Goal: Task Accomplishment & Management: Complete application form

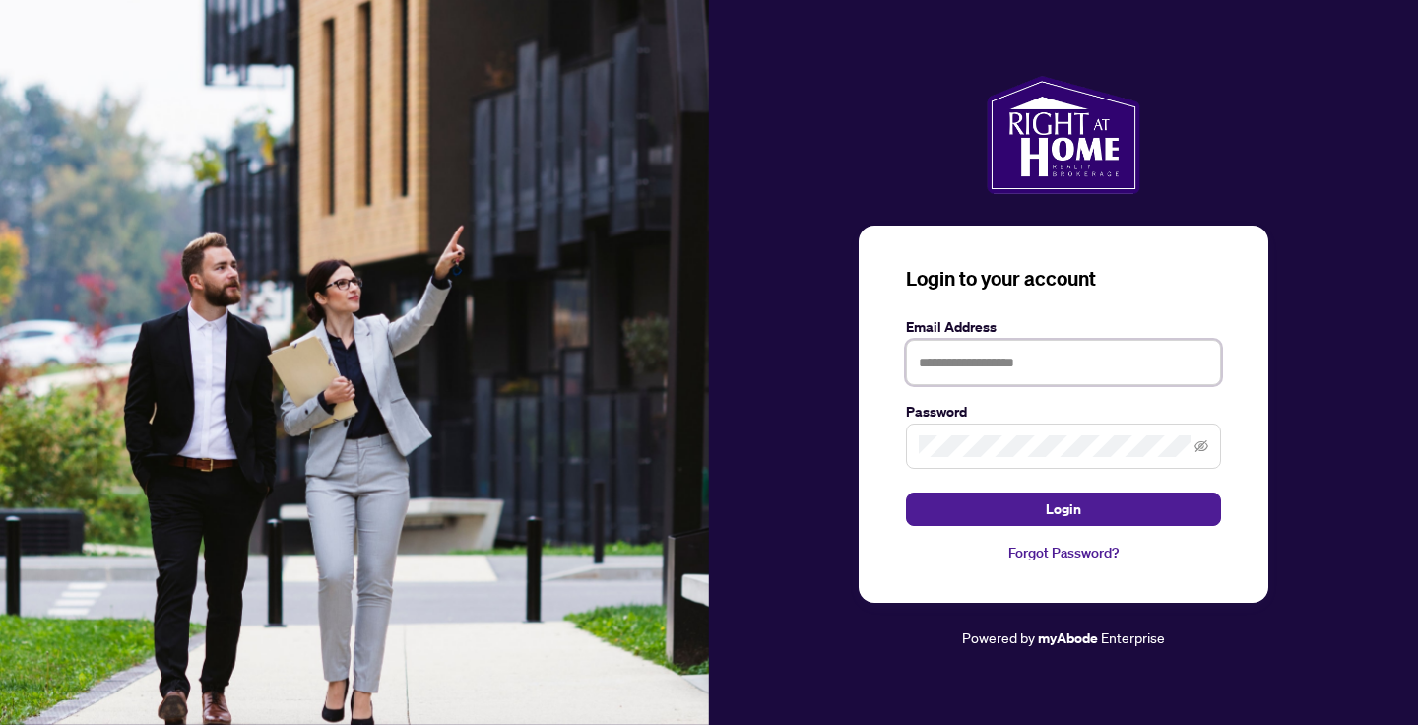
type input "**********"
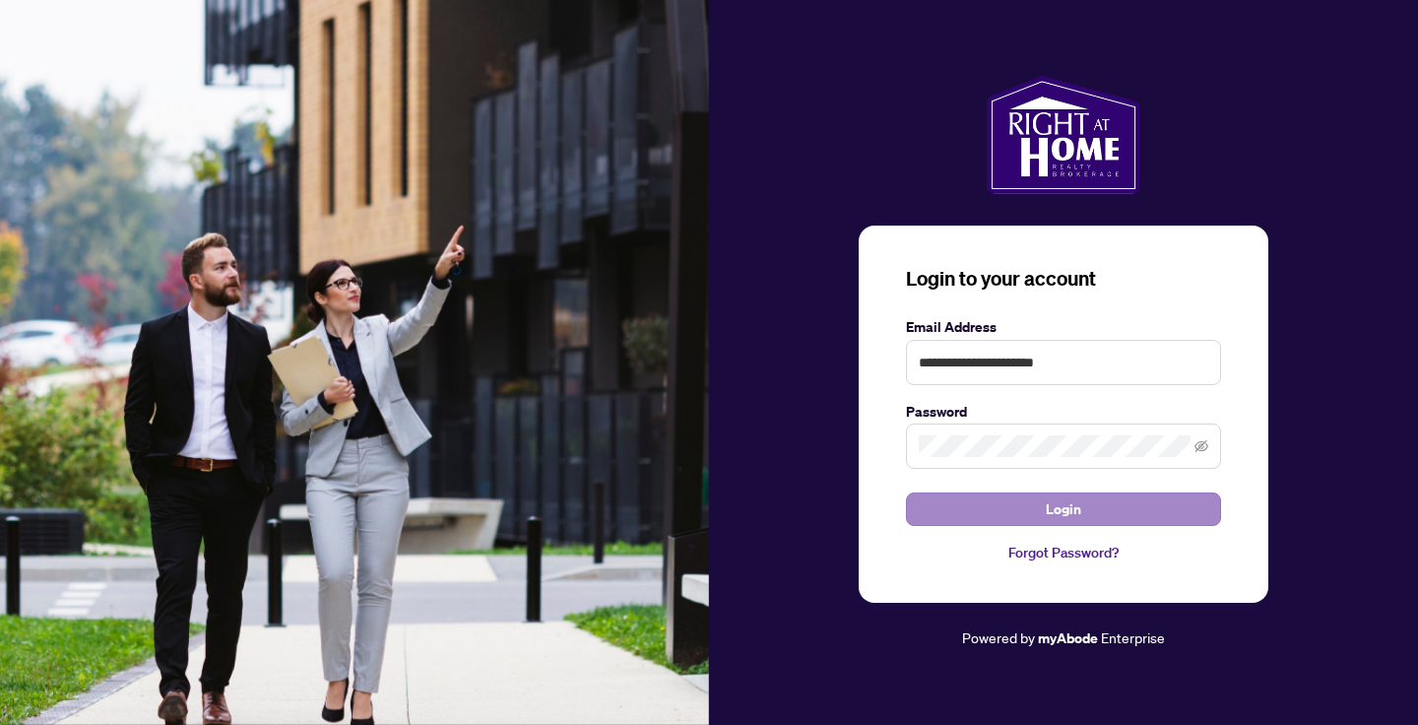
click at [1054, 515] on span "Login" at bounding box center [1063, 509] width 35 height 32
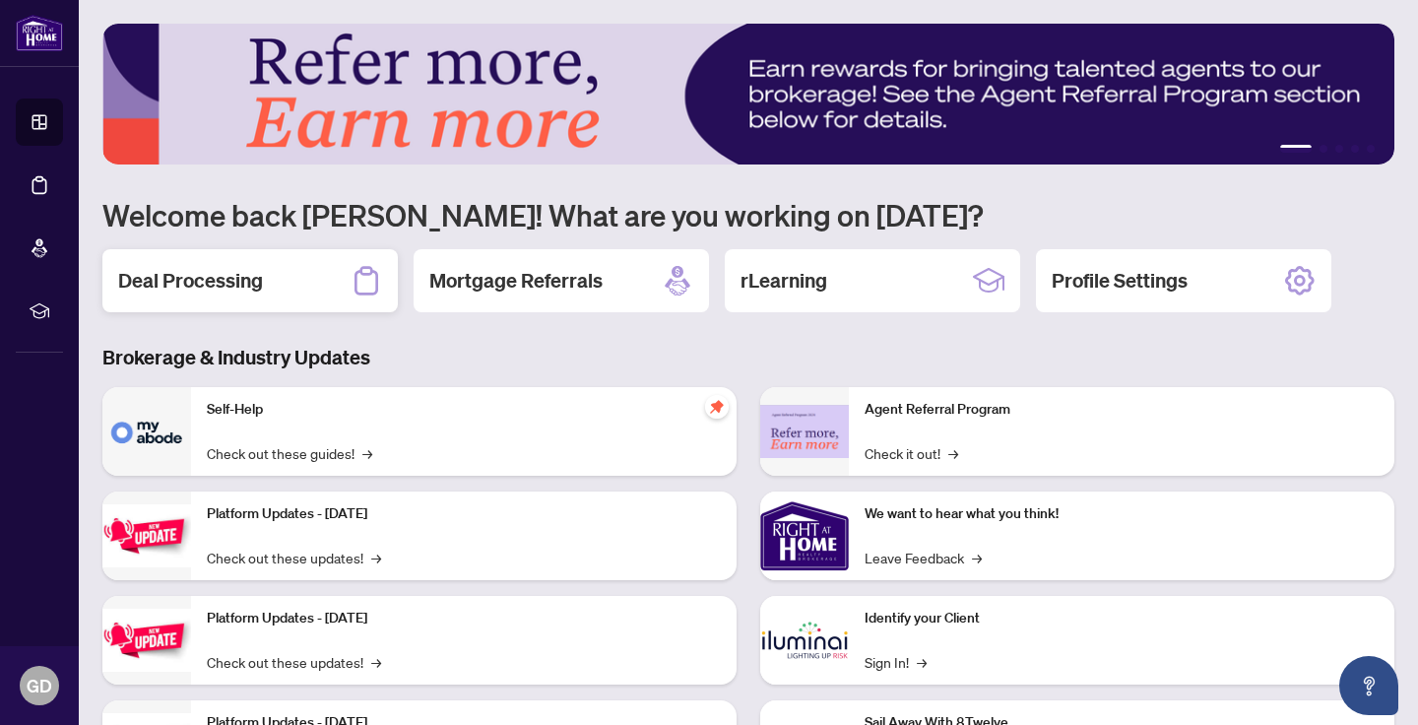
click at [280, 265] on div "Deal Processing" at bounding box center [249, 280] width 295 height 63
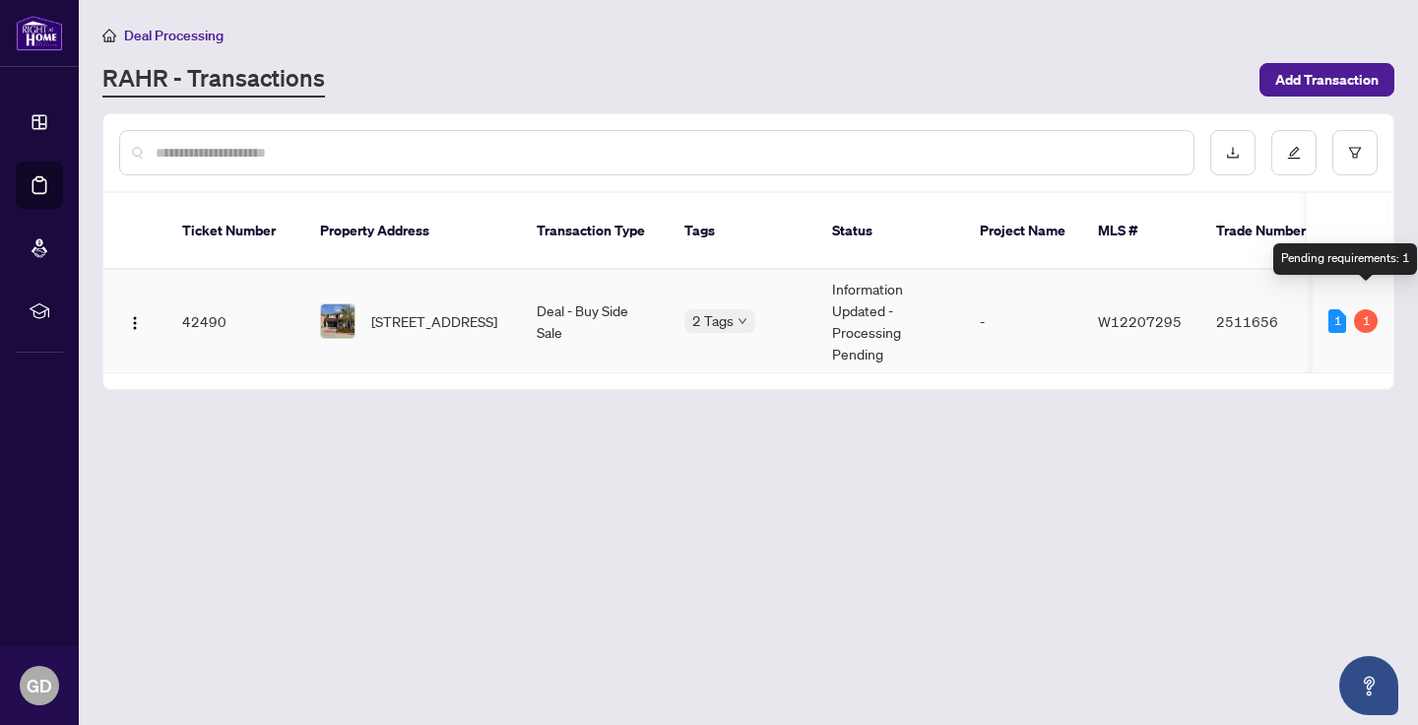
click at [1360, 309] on div "1" at bounding box center [1366, 321] width 24 height 24
click at [1368, 309] on div "1" at bounding box center [1366, 321] width 24 height 24
click at [1367, 309] on div "1" at bounding box center [1366, 321] width 24 height 24
click at [227, 302] on td "42490" at bounding box center [235, 321] width 138 height 103
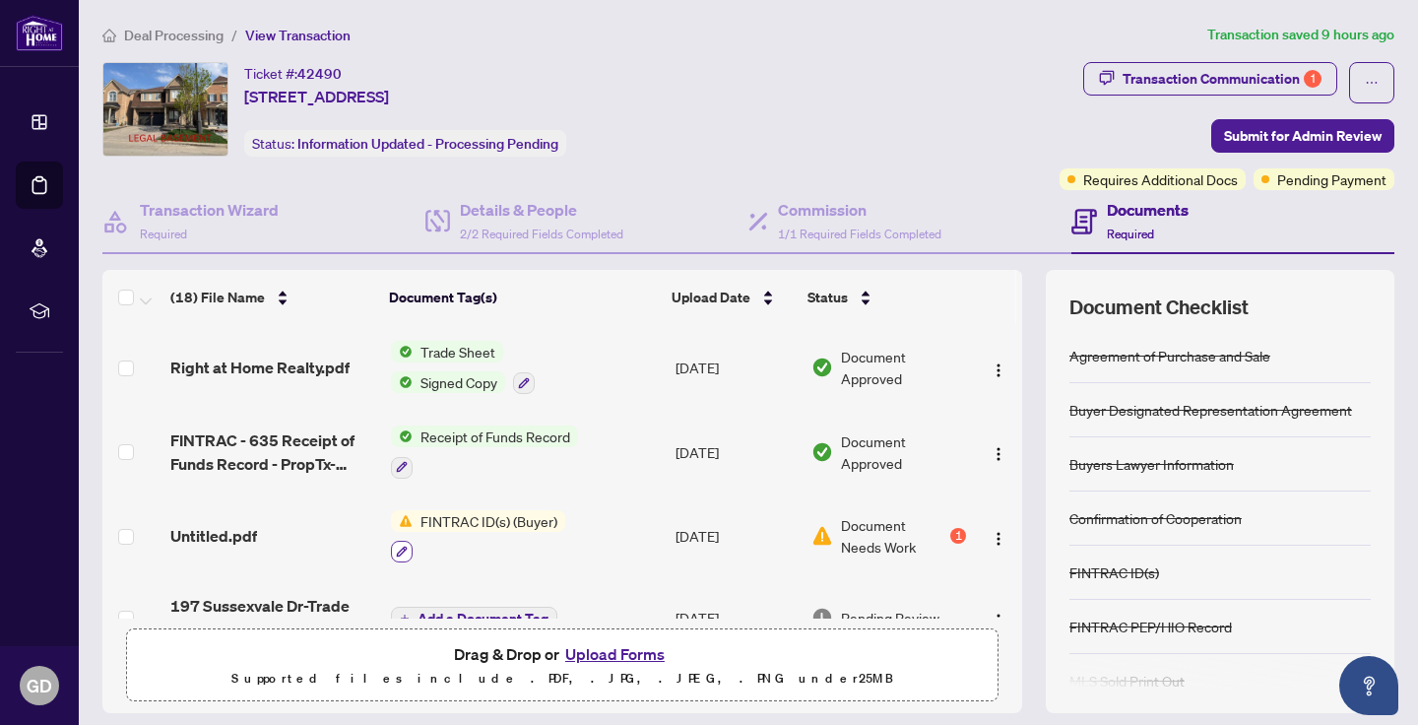
click at [402, 554] on icon "button" at bounding box center [402, 551] width 12 height 12
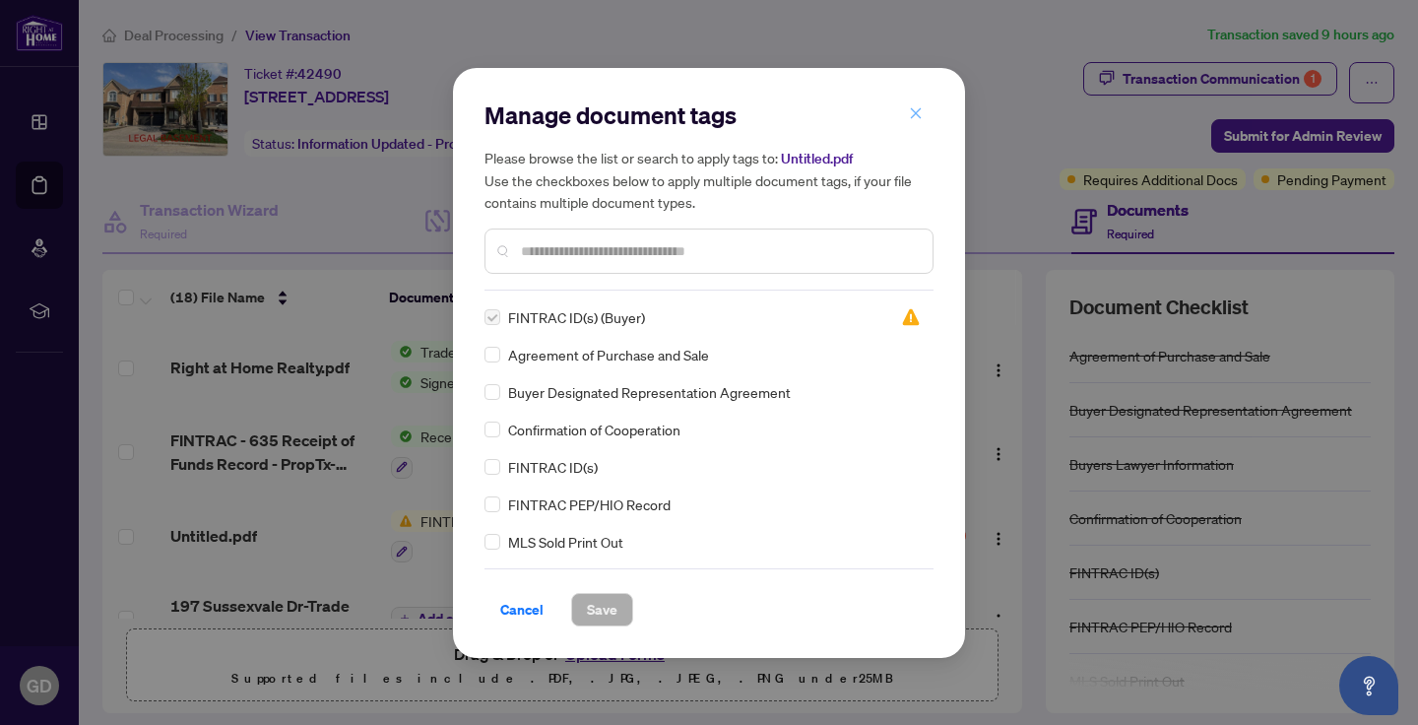
click at [921, 112] on icon "close" at bounding box center [916, 113] width 14 height 14
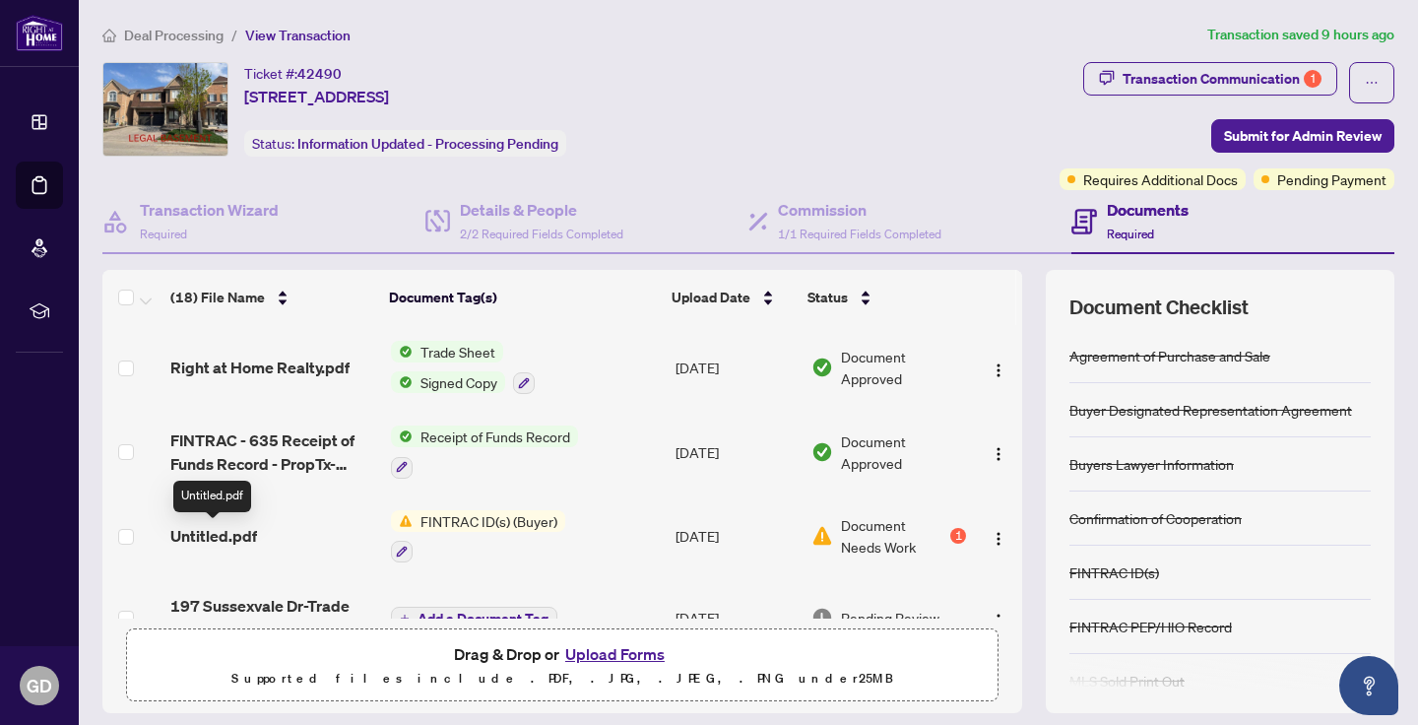
click at [230, 540] on span "Untitled.pdf" at bounding box center [213, 536] width 87 height 24
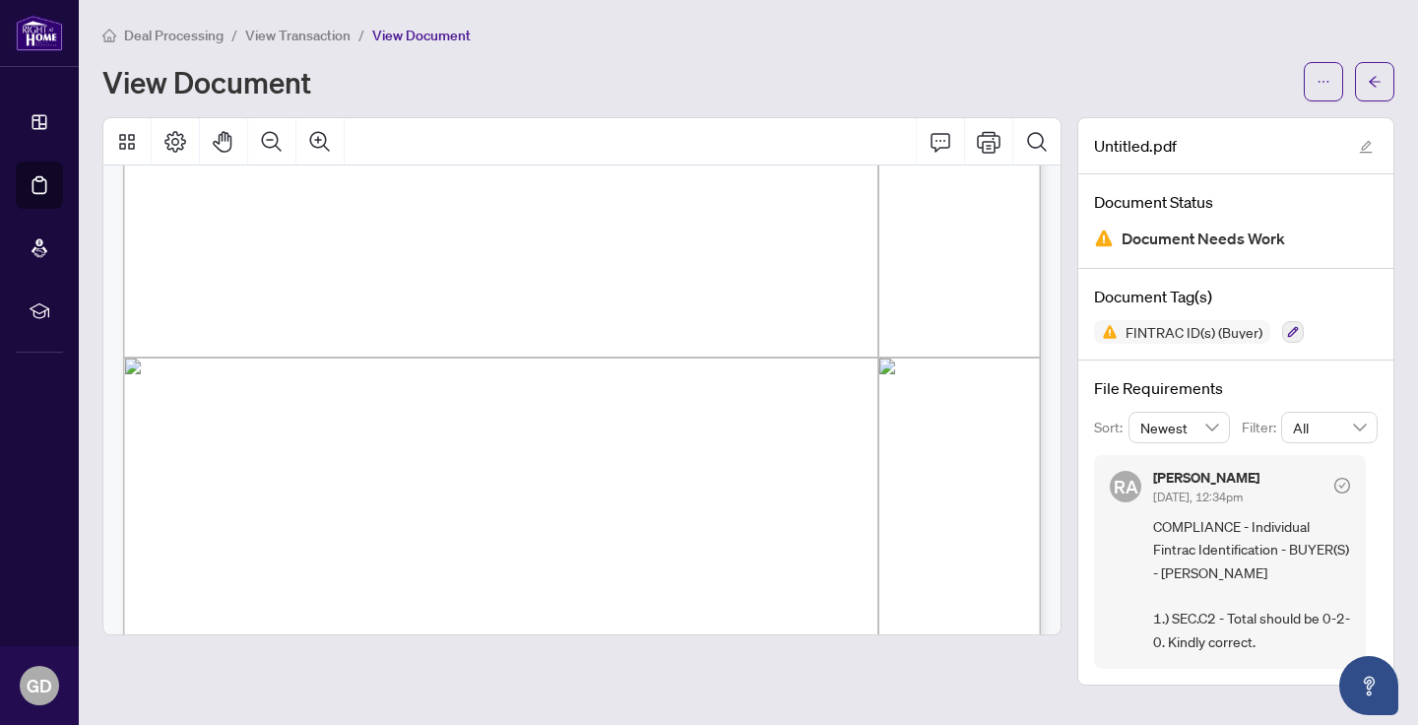
scroll to position [595, 0]
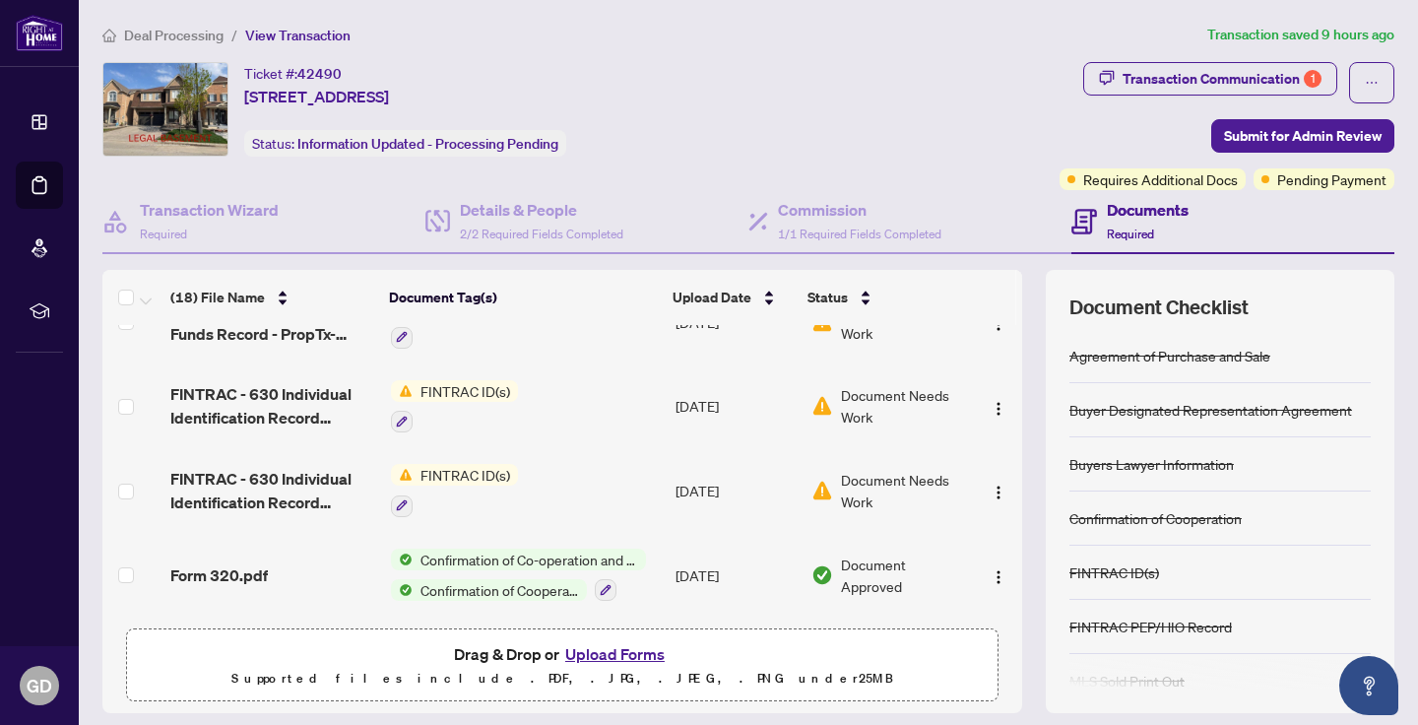
scroll to position [459, 0]
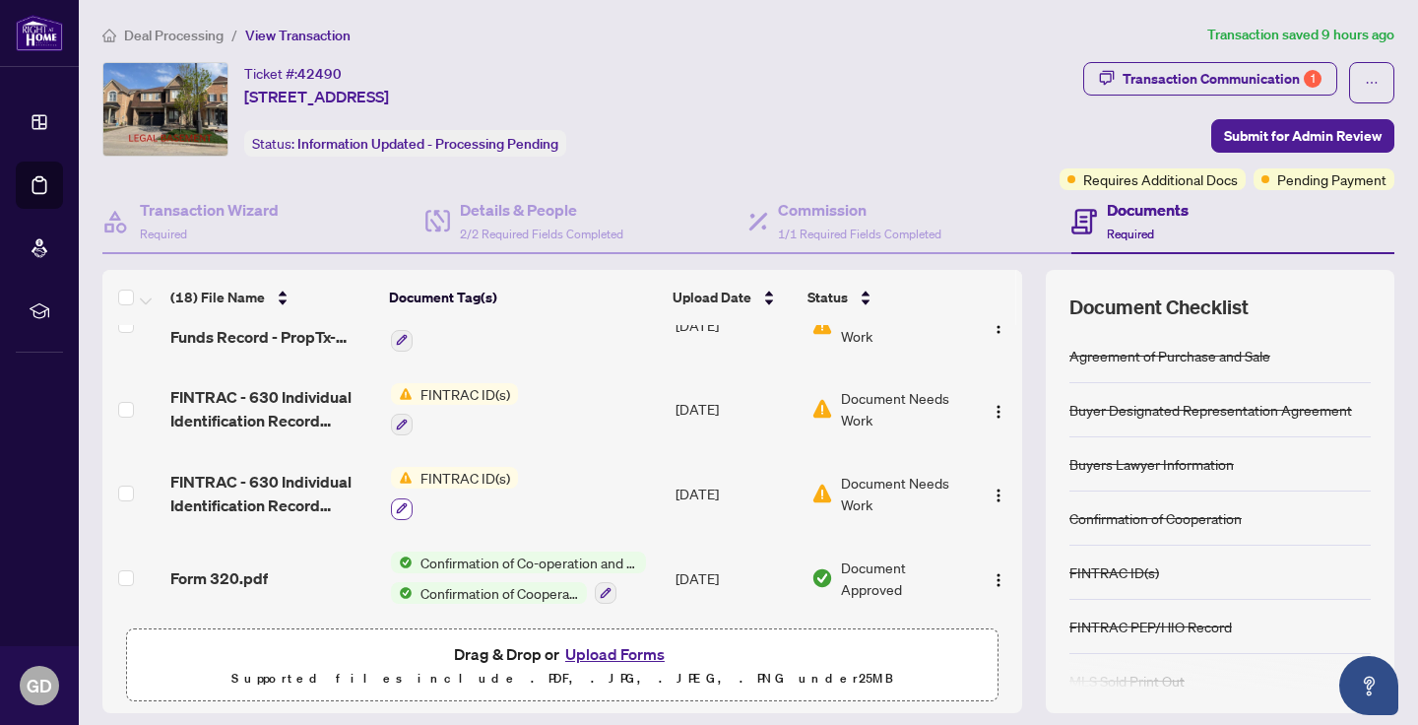
click at [409, 511] on button "button" at bounding box center [402, 509] width 22 height 22
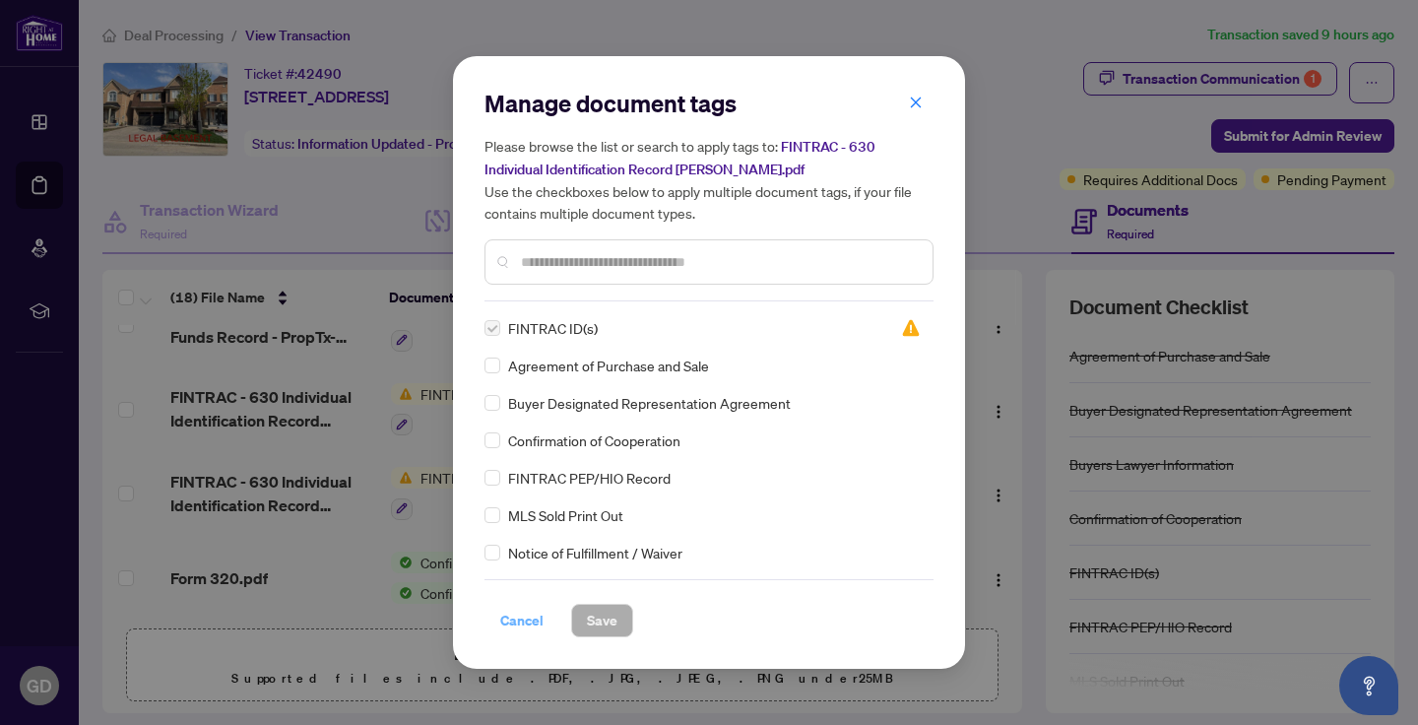
click at [530, 617] on span "Cancel" at bounding box center [521, 621] width 43 height 32
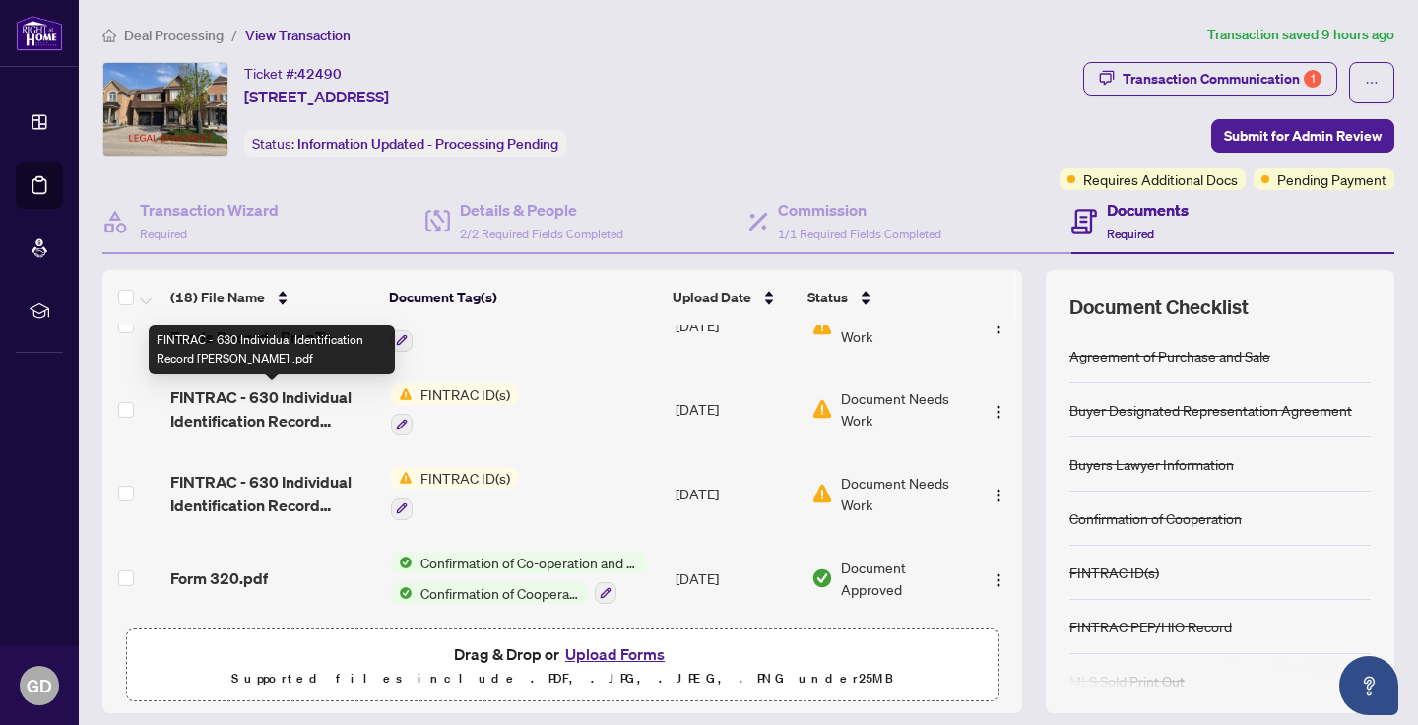
click at [280, 418] on span "FINTRAC - 630 Individual Identification Record [PERSON_NAME] .pdf" at bounding box center [272, 408] width 205 height 47
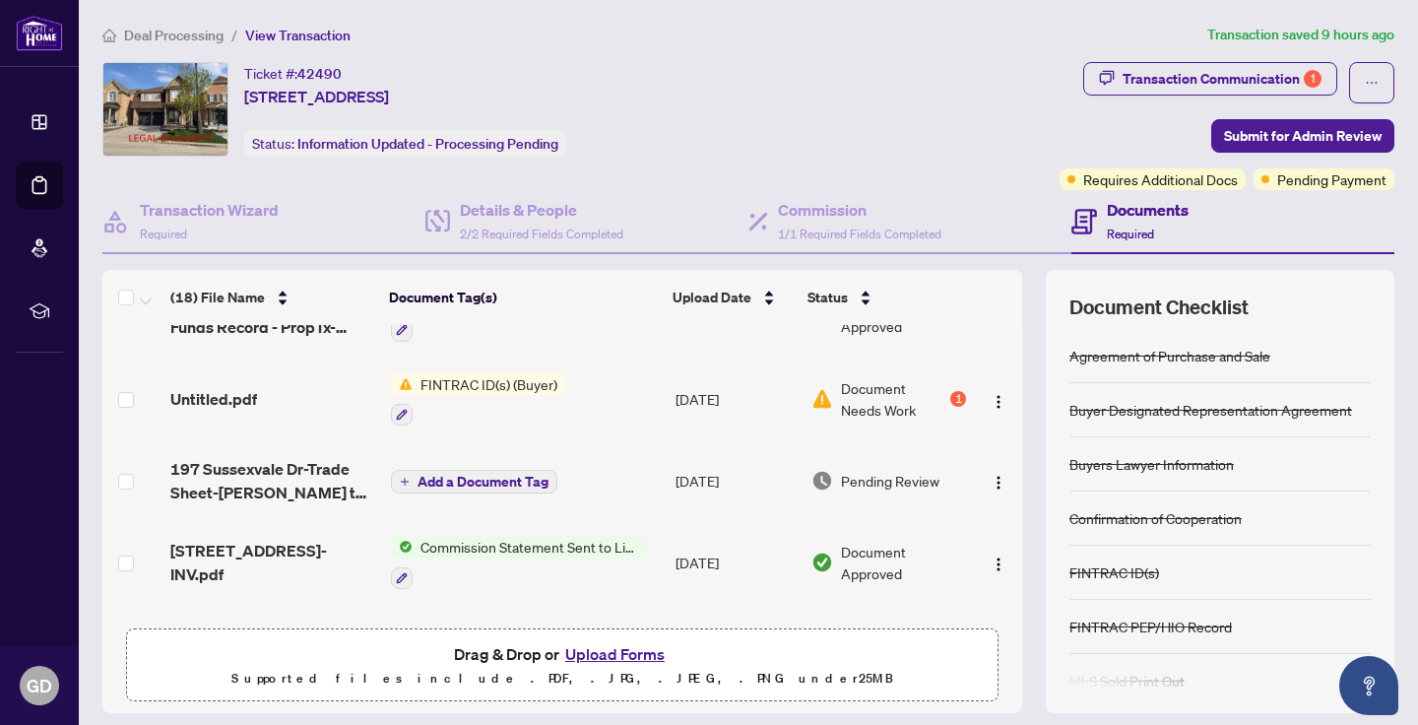
scroll to position [134, 0]
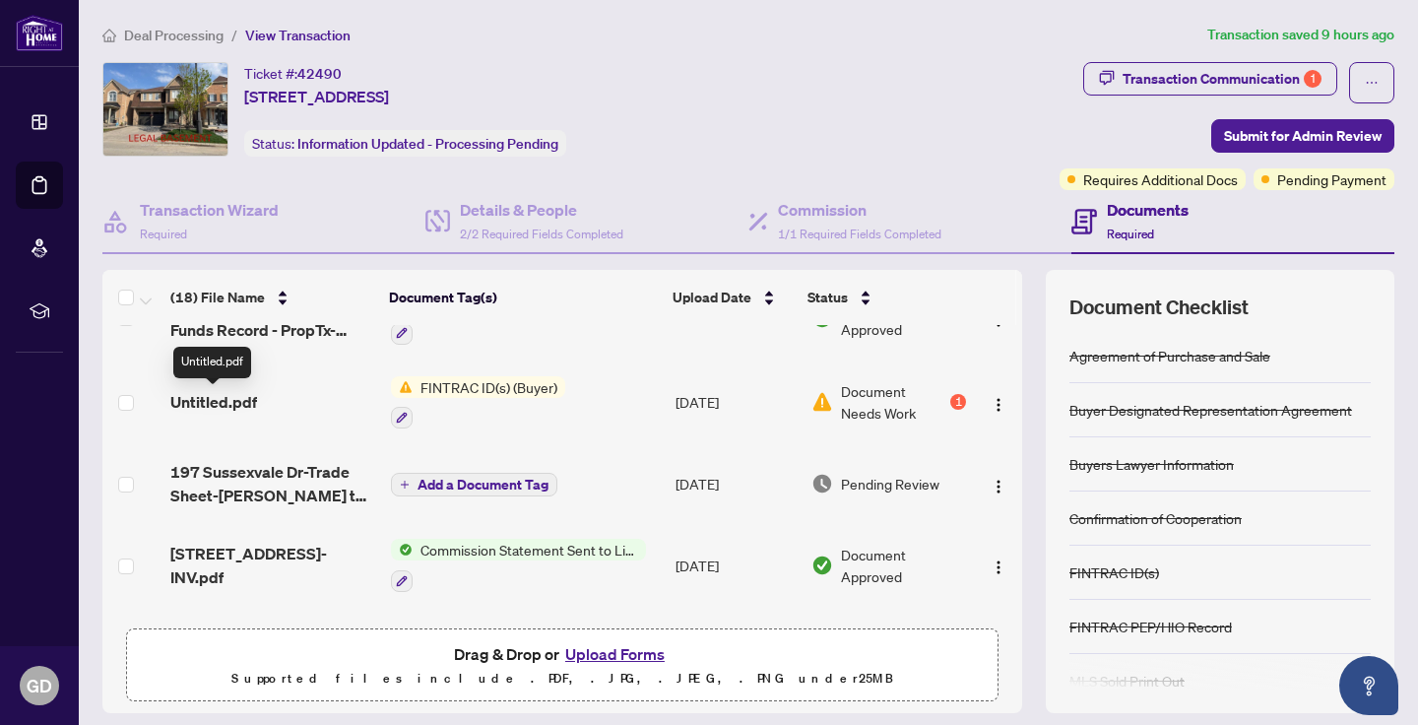
click at [239, 402] on span "Untitled.pdf" at bounding box center [213, 402] width 87 height 24
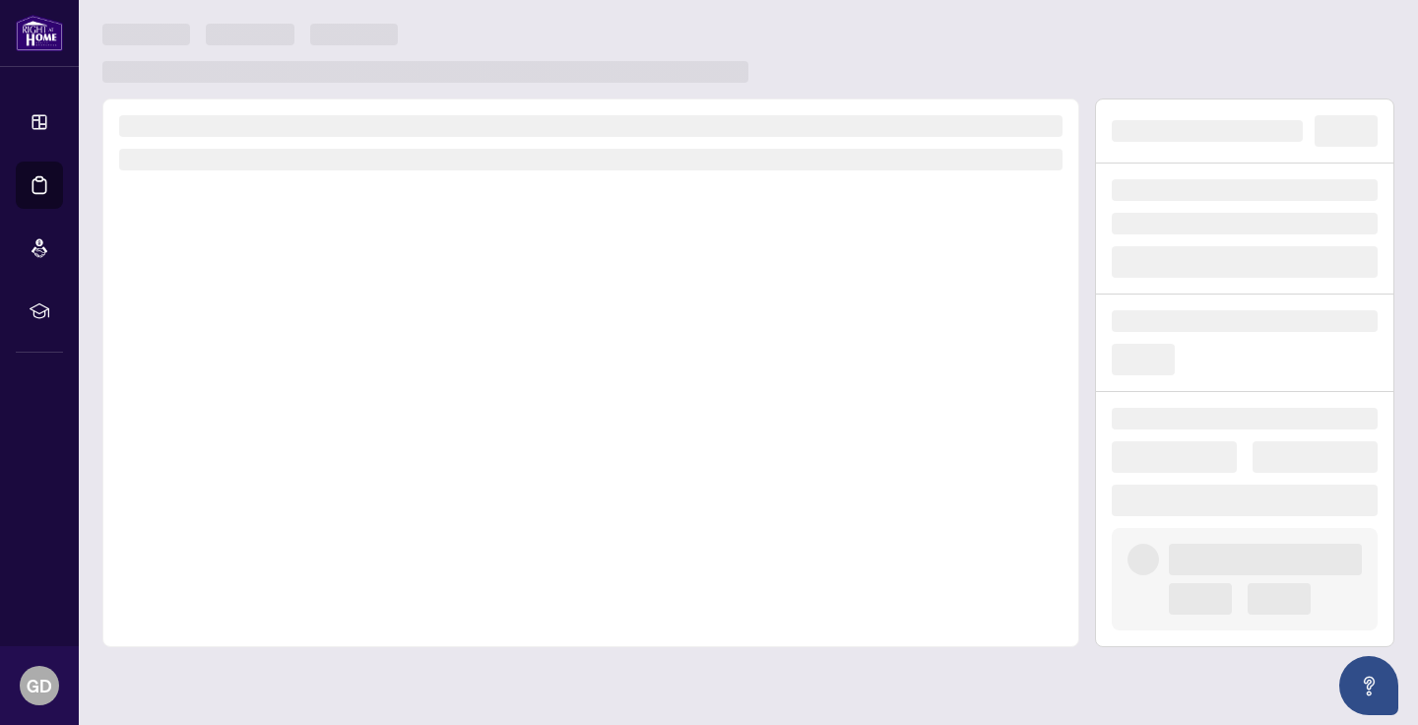
click at [239, 402] on div at bounding box center [590, 372] width 977 height 548
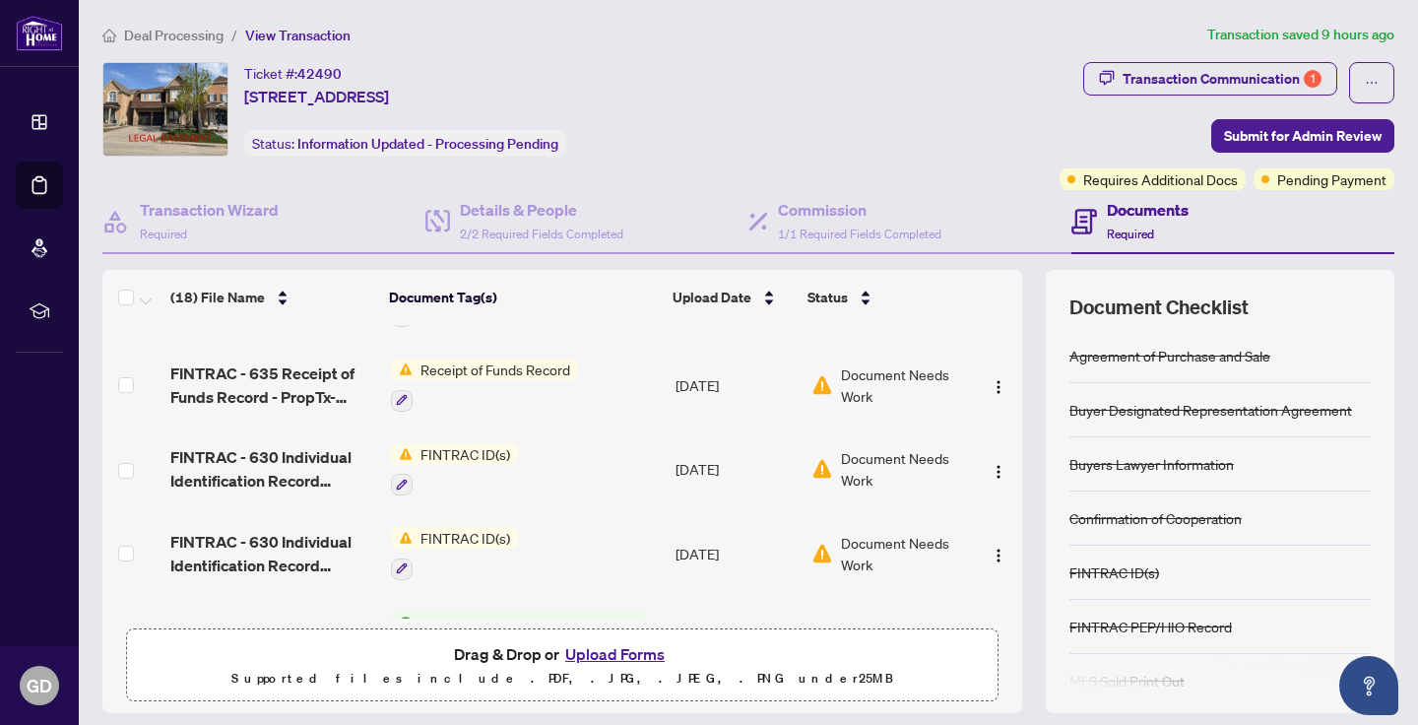
scroll to position [396, 0]
click at [647, 654] on button "Upload Forms" at bounding box center [614, 654] width 111 height 26
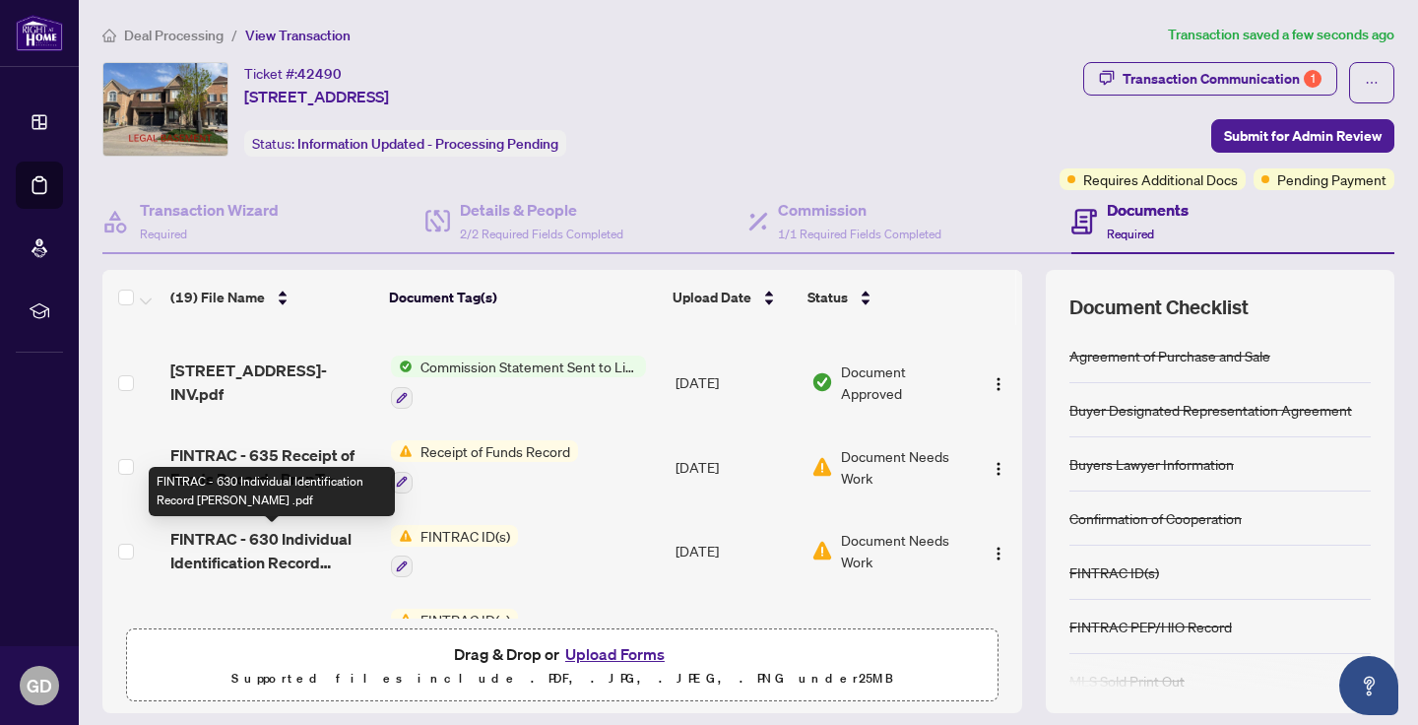
click at [320, 550] on span "FINTRAC - 630 Individual Identification Record [PERSON_NAME] .pdf" at bounding box center [272, 550] width 205 height 47
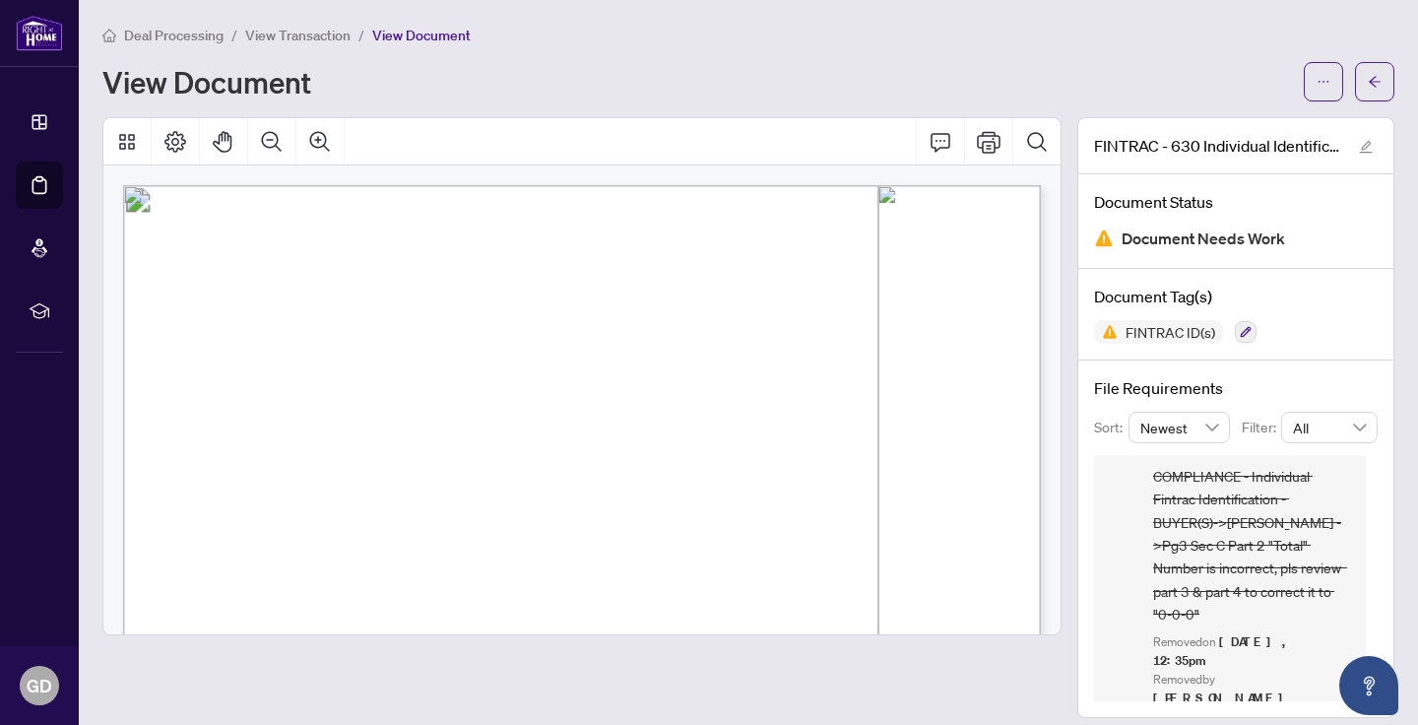
scroll to position [49, 0]
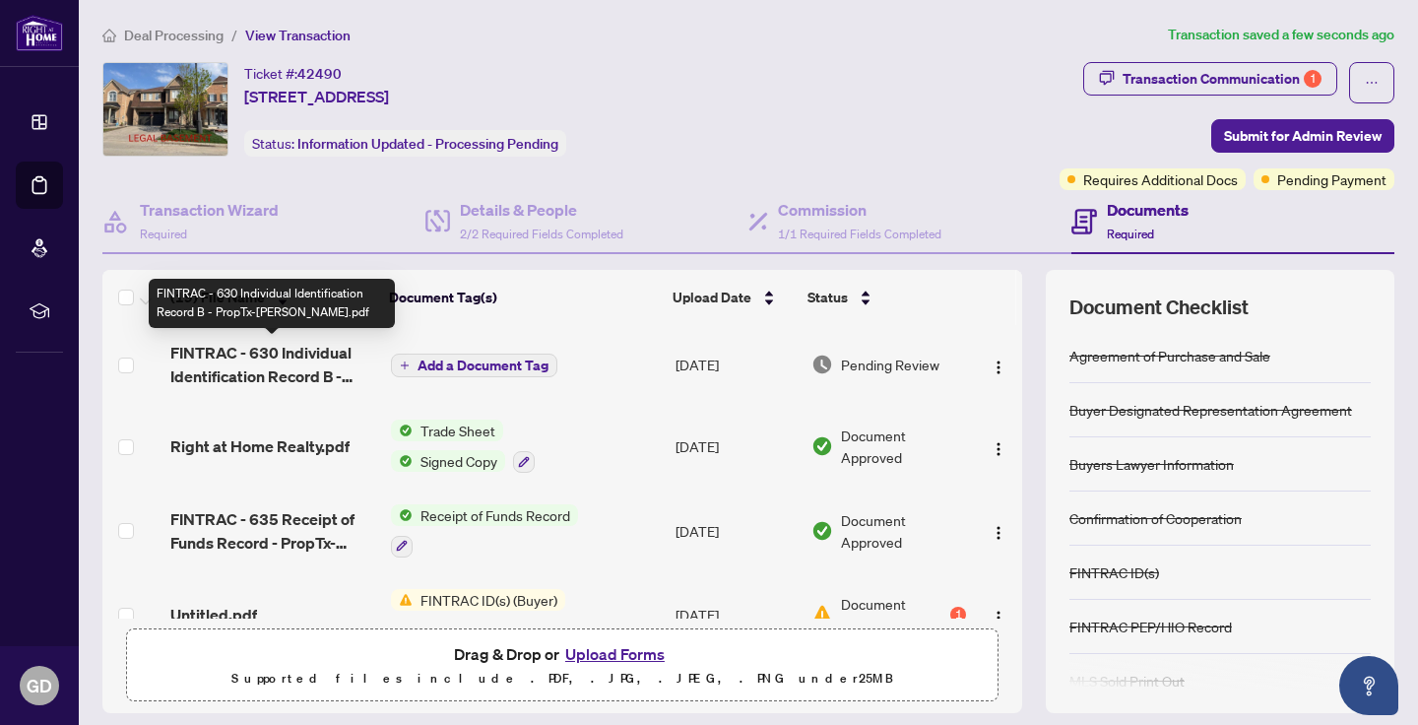
click at [316, 352] on span "FINTRAC - 630 Individual Identification Record B - PropTx-[PERSON_NAME].pdf" at bounding box center [272, 364] width 205 height 47
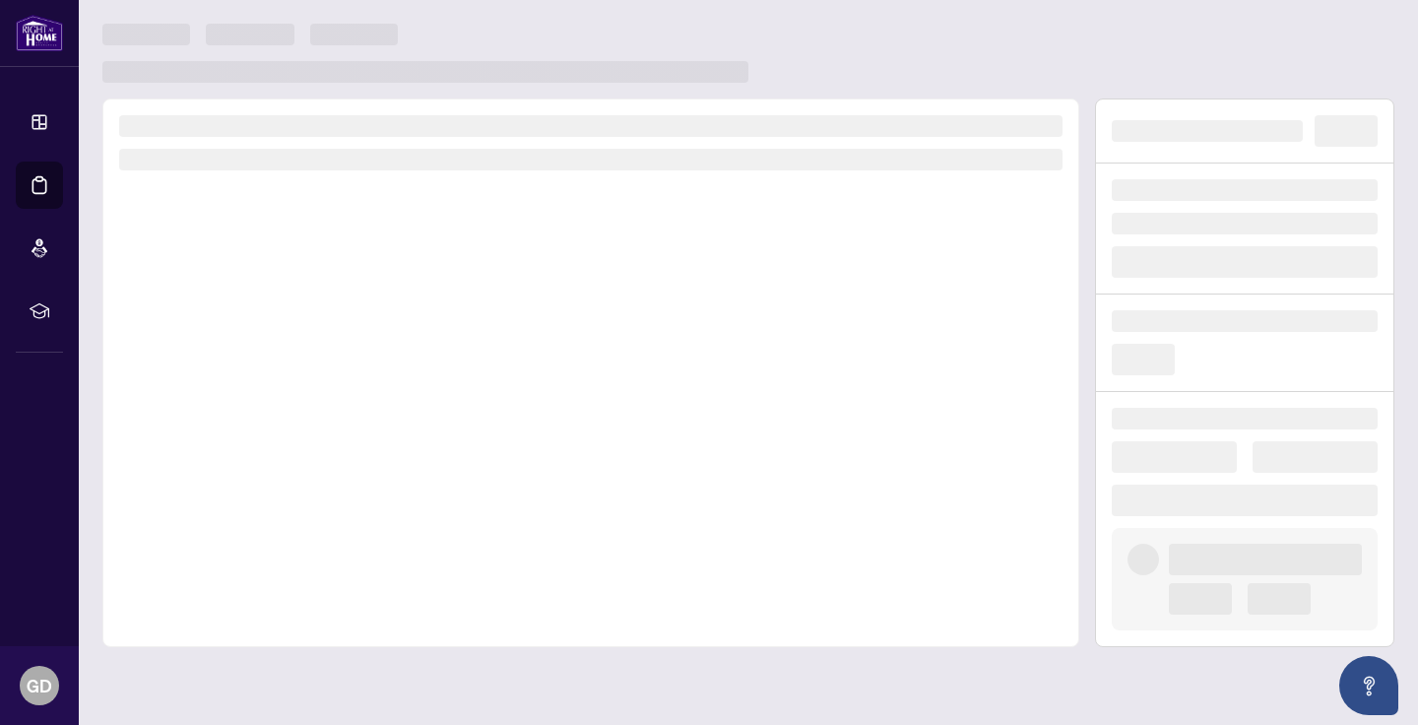
click at [316, 352] on div at bounding box center [590, 372] width 977 height 548
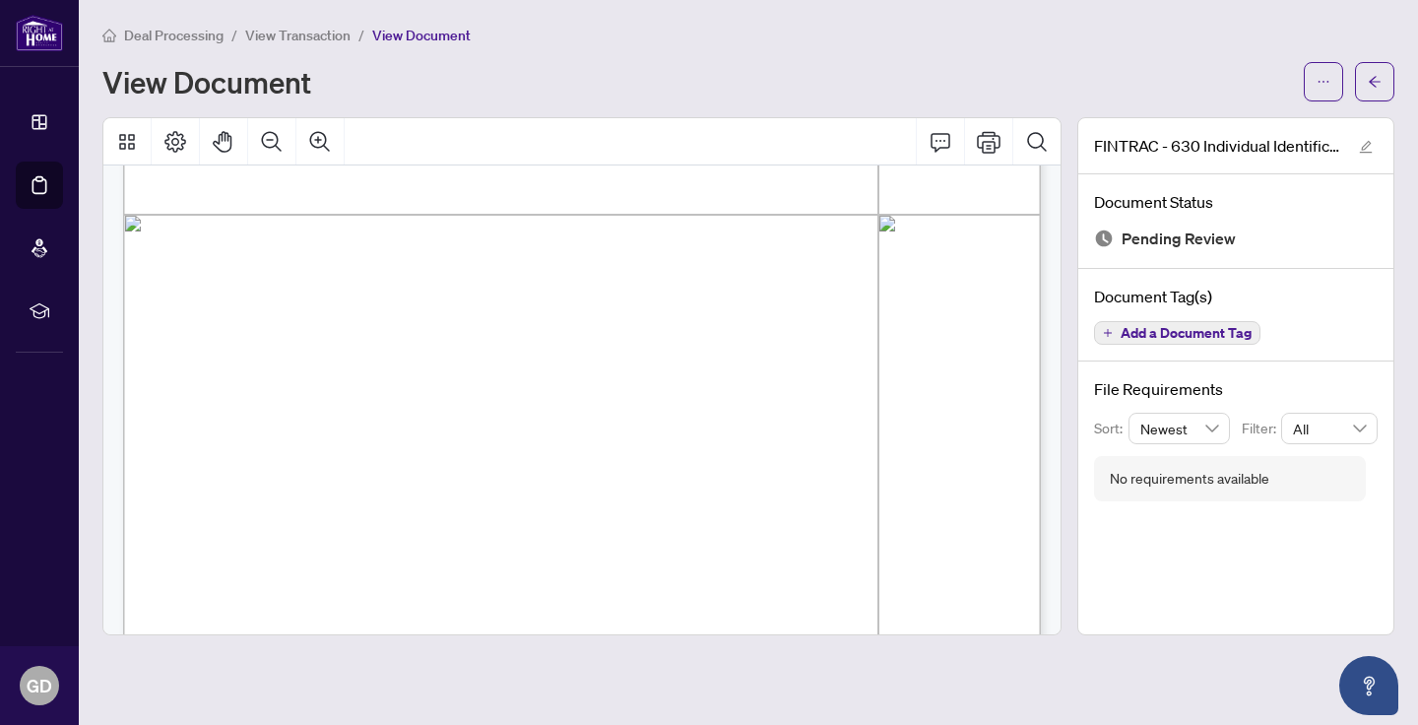
scroll to position [3168, 0]
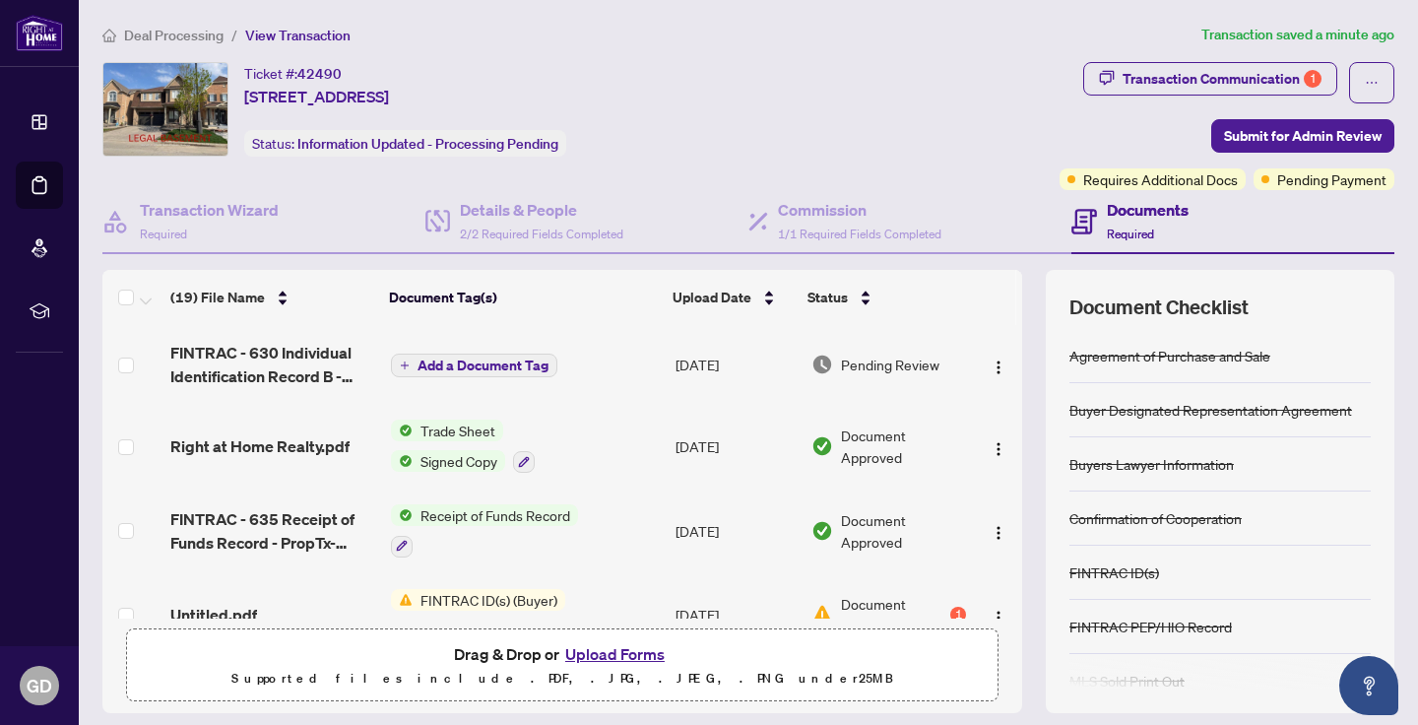
click at [469, 367] on span "Add a Document Tag" at bounding box center [482, 365] width 131 height 14
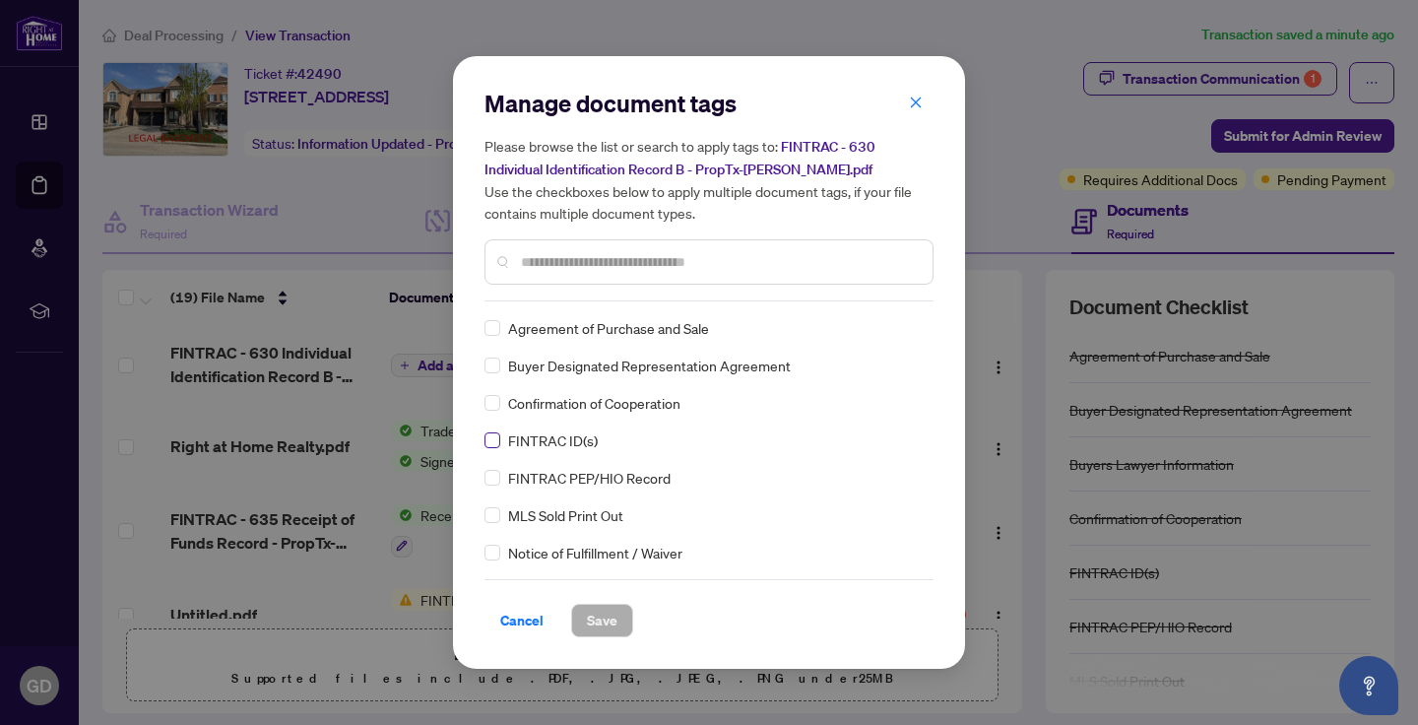
click at [497, 440] on span at bounding box center [492, 440] width 16 height 16
click at [607, 625] on span "Save" at bounding box center [602, 621] width 31 height 32
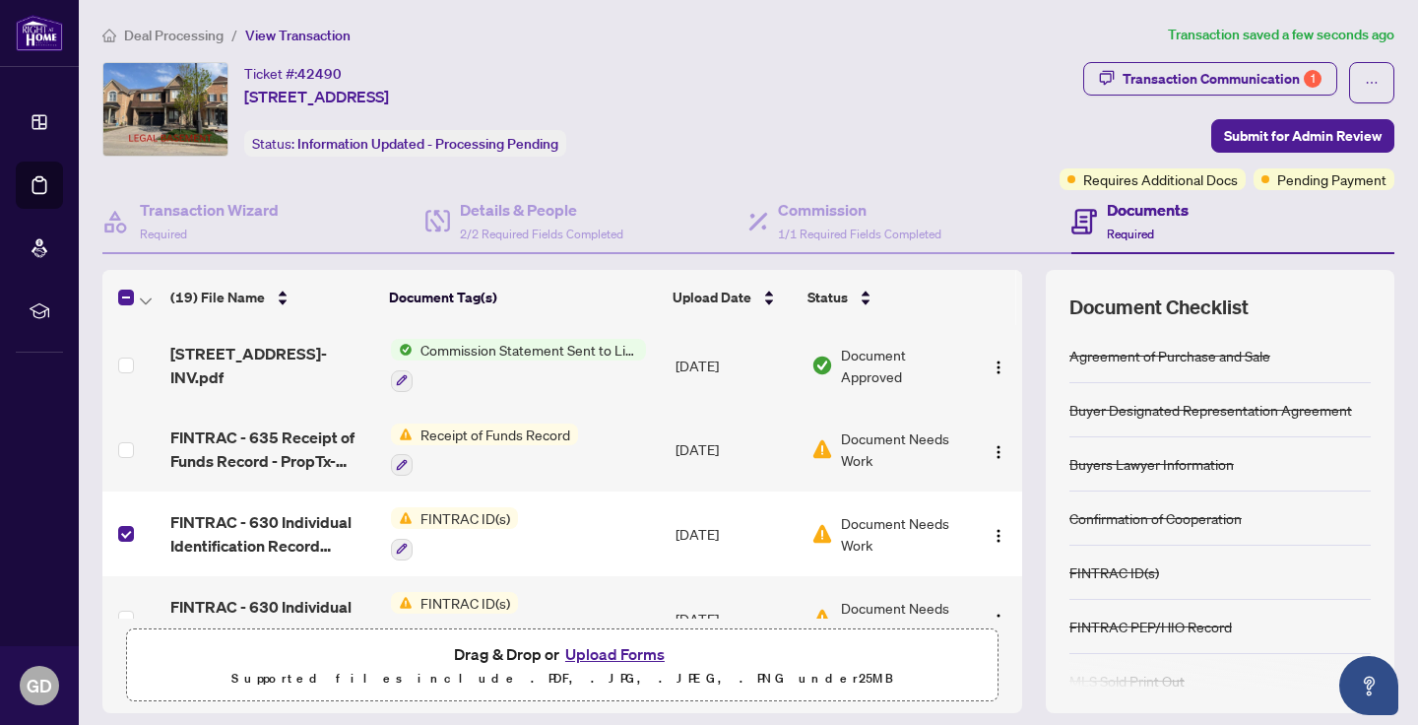
scroll to position [429, 0]
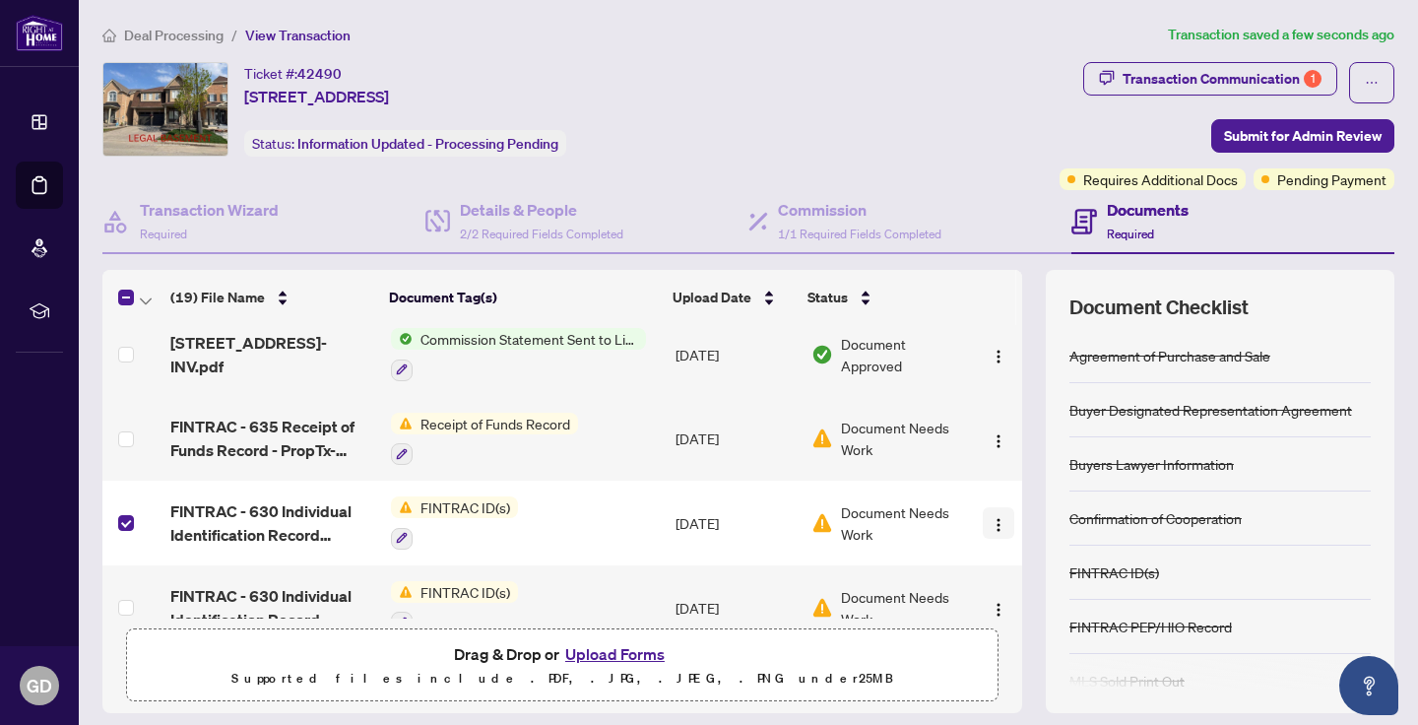
click at [993, 525] on img "button" at bounding box center [998, 525] width 16 height 16
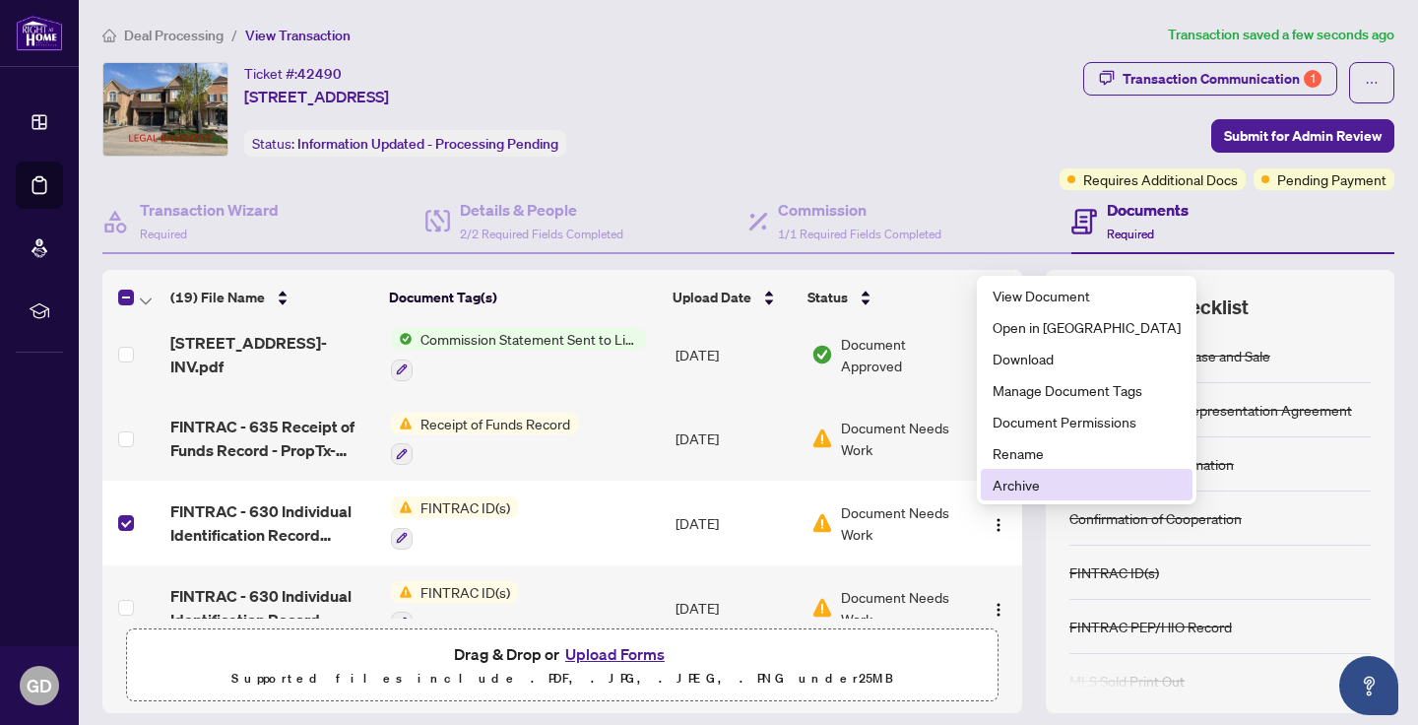
click at [1017, 484] on span "Archive" at bounding box center [1086, 485] width 188 height 22
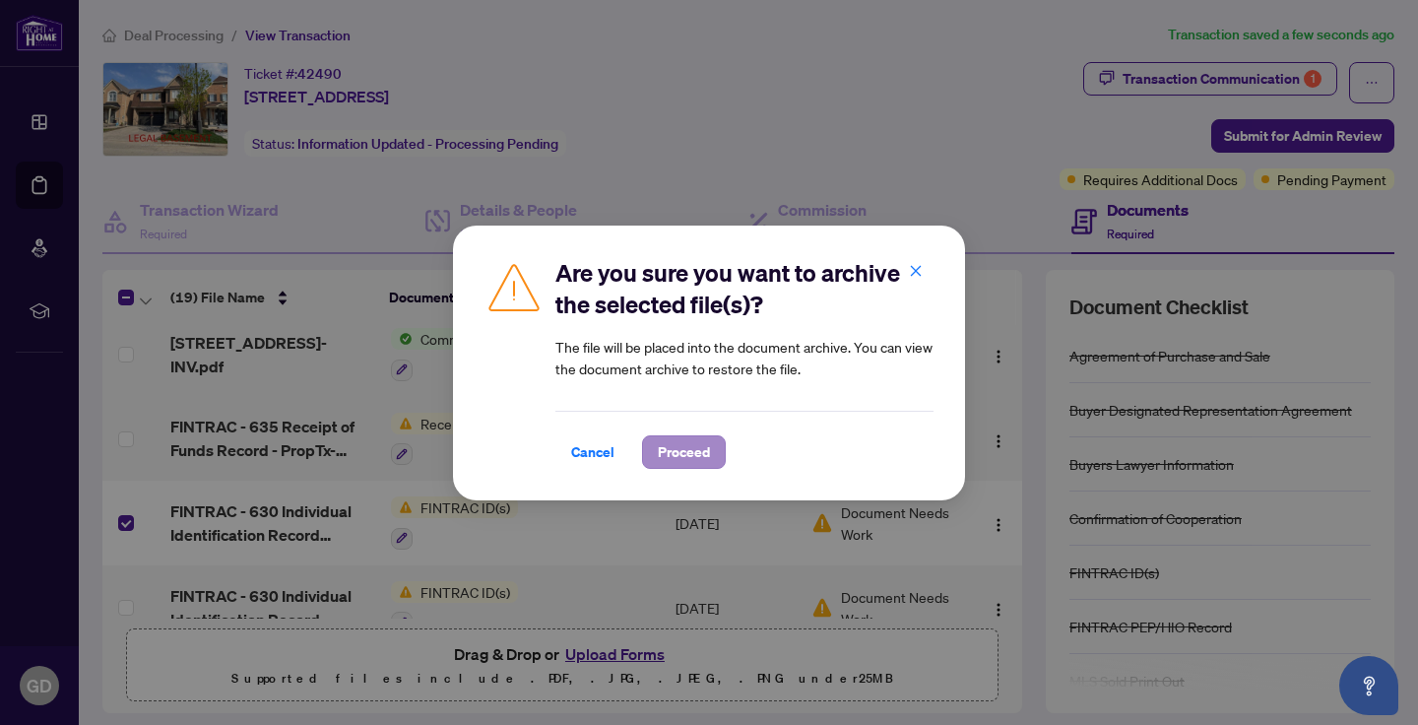
click at [672, 451] on span "Proceed" at bounding box center [684, 452] width 52 height 32
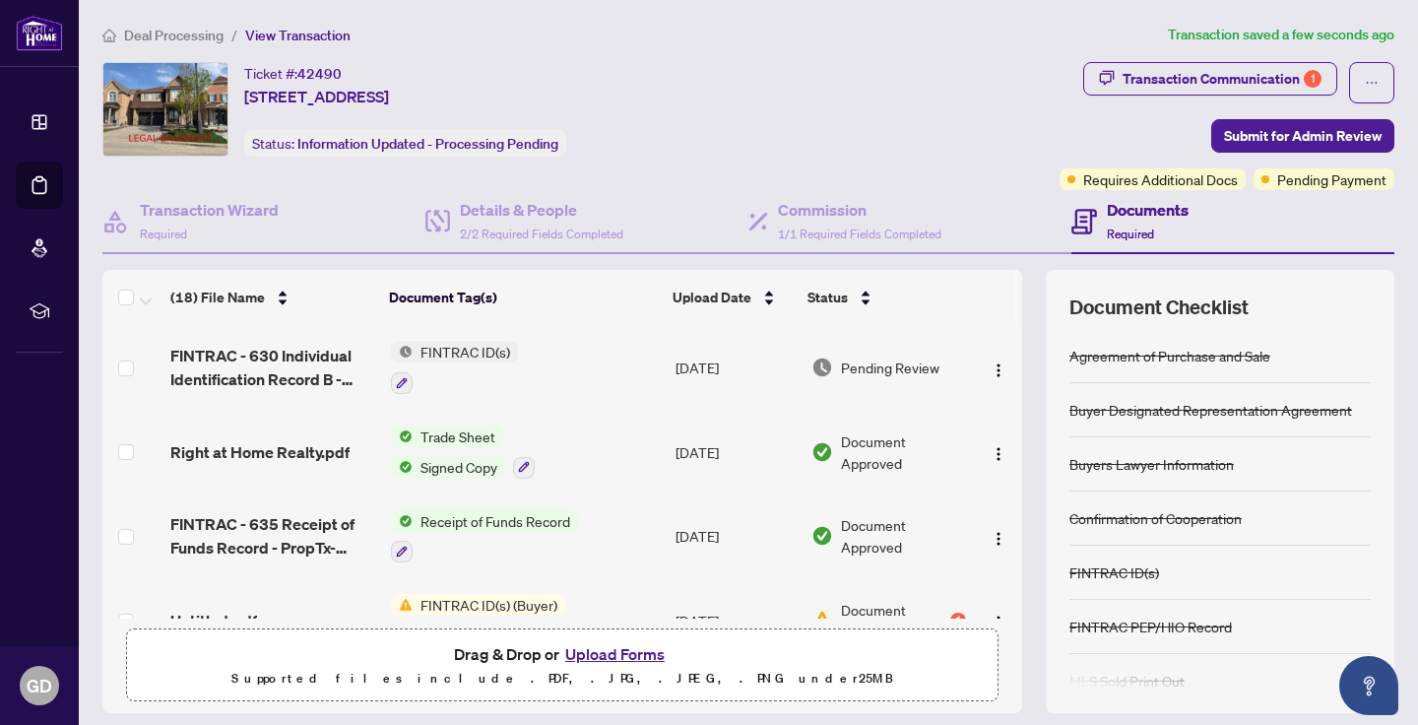
scroll to position [0, 0]
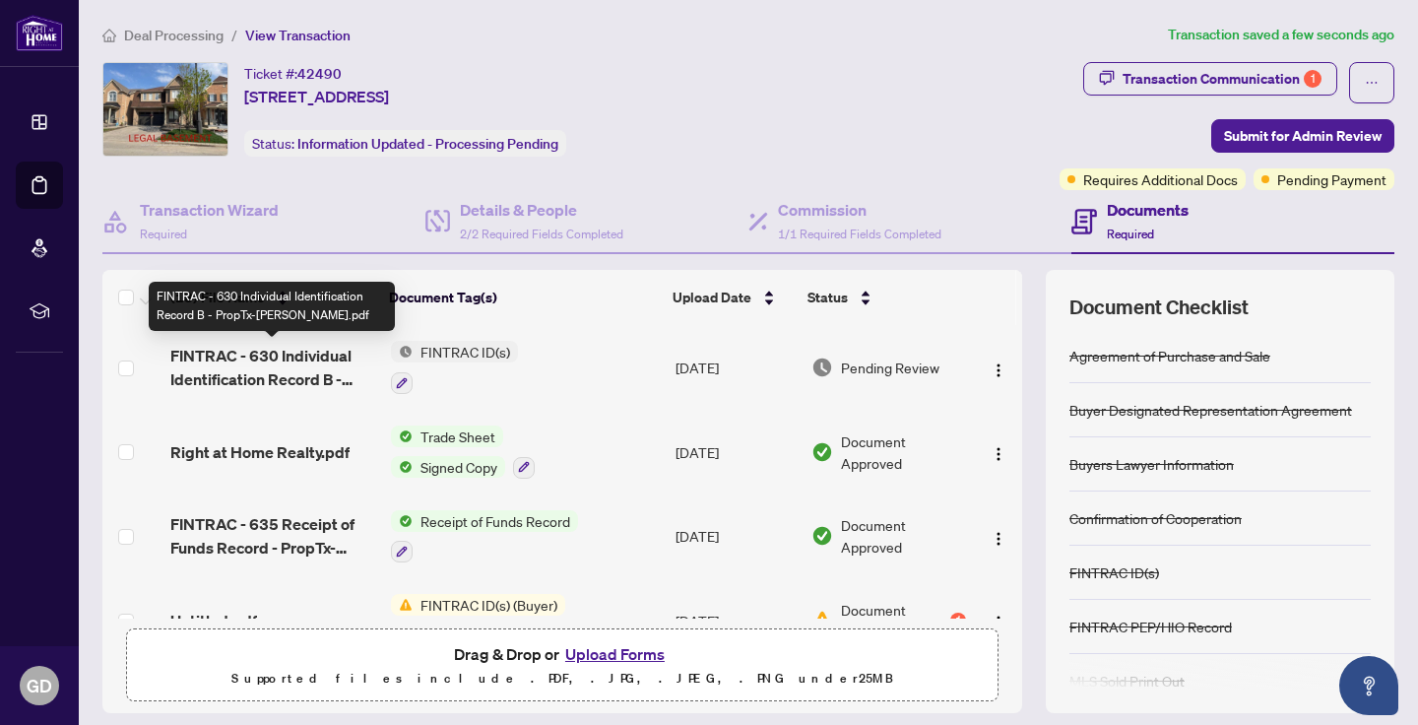
click at [316, 361] on span "FINTRAC - 630 Individual Identification Record B - PropTx-[PERSON_NAME].pdf" at bounding box center [272, 367] width 205 height 47
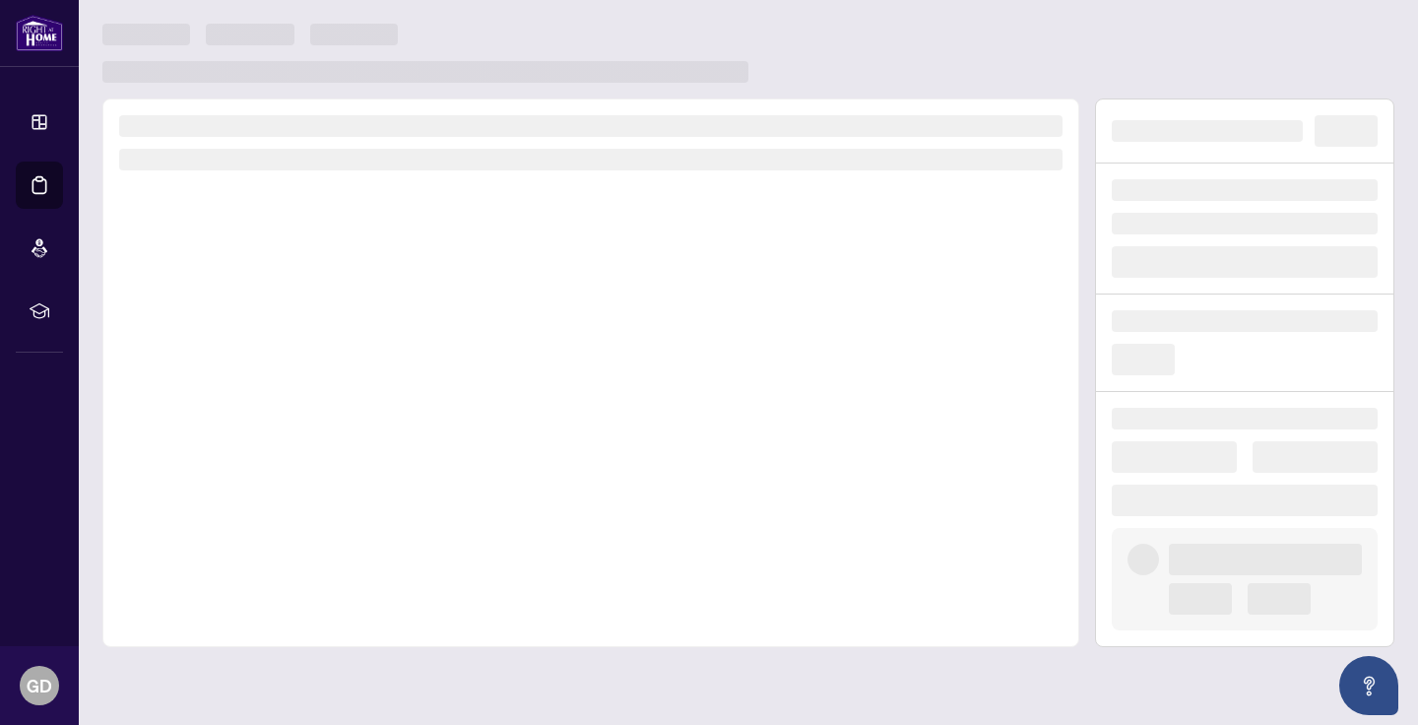
click at [316, 361] on div at bounding box center [590, 372] width 977 height 548
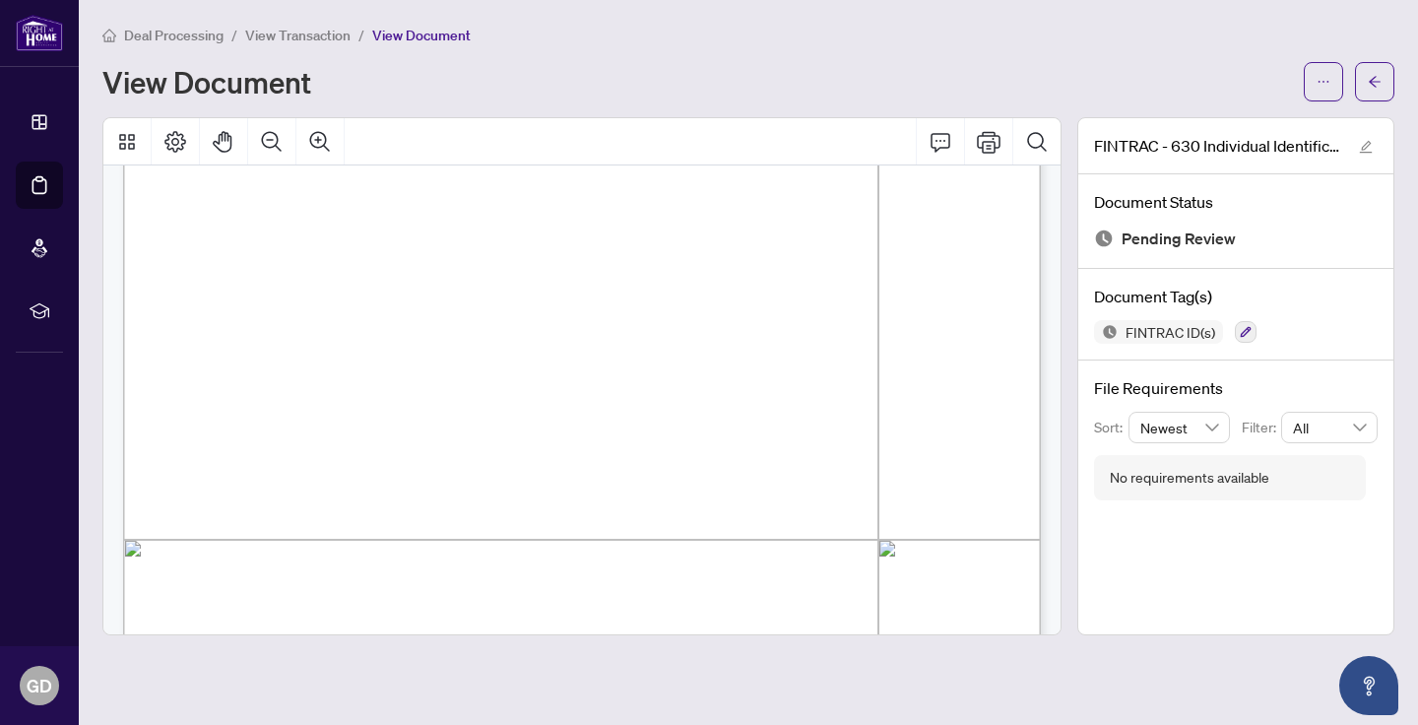
scroll to position [3027, 0]
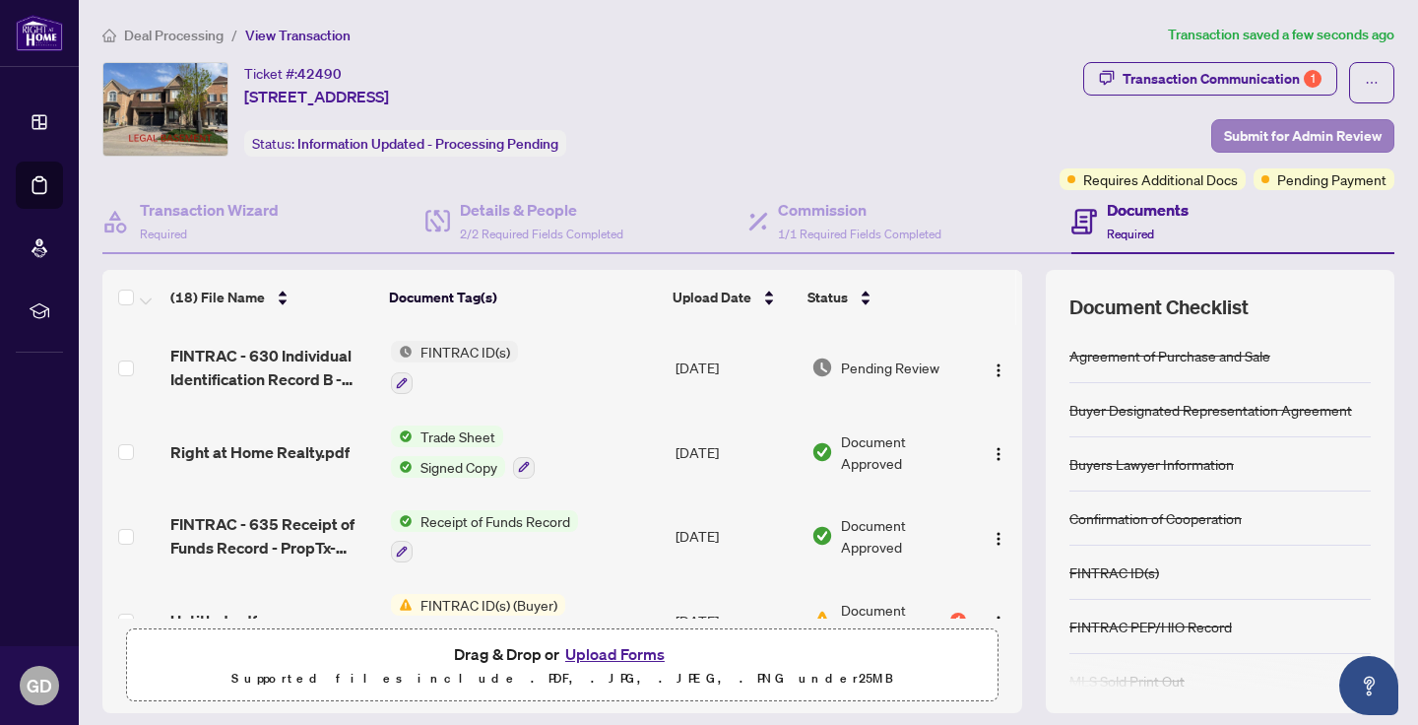
click at [1298, 132] on span "Submit for Admin Review" at bounding box center [1303, 136] width 158 height 32
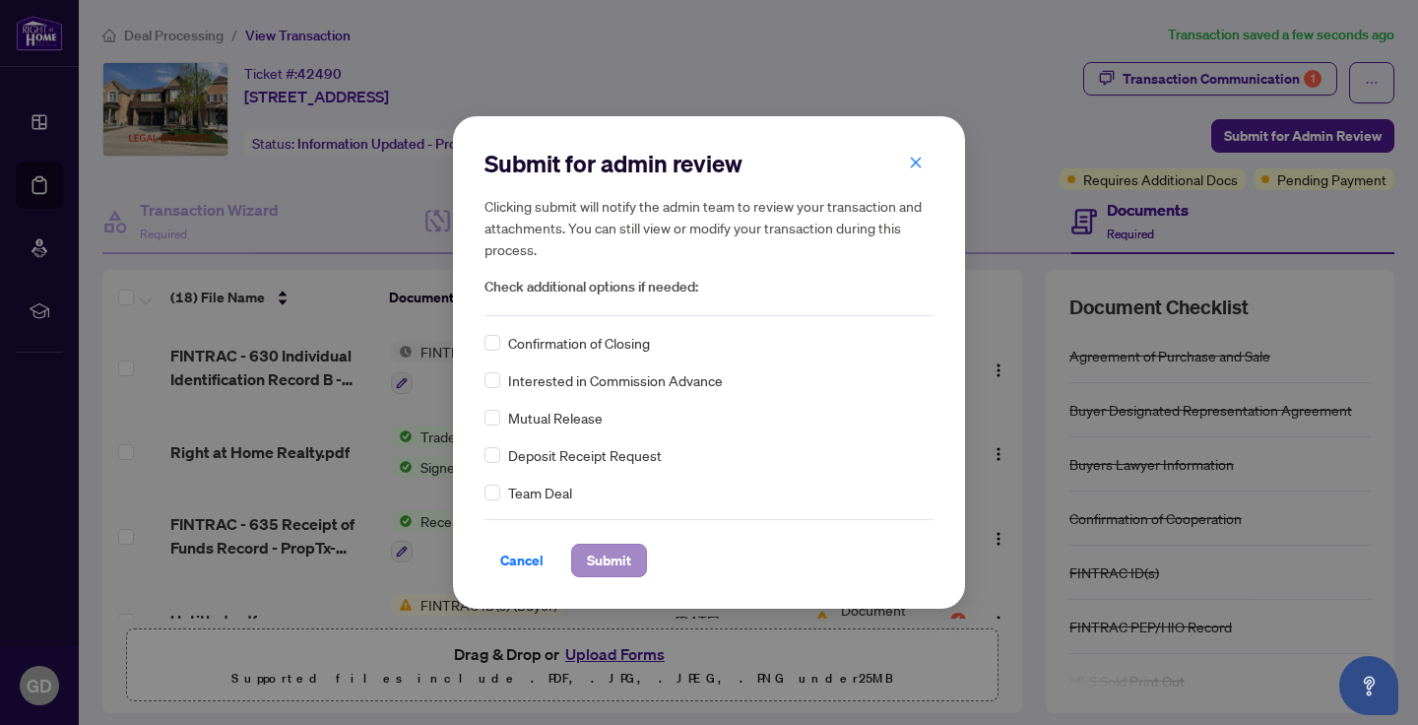
click at [617, 557] on span "Submit" at bounding box center [609, 560] width 44 height 32
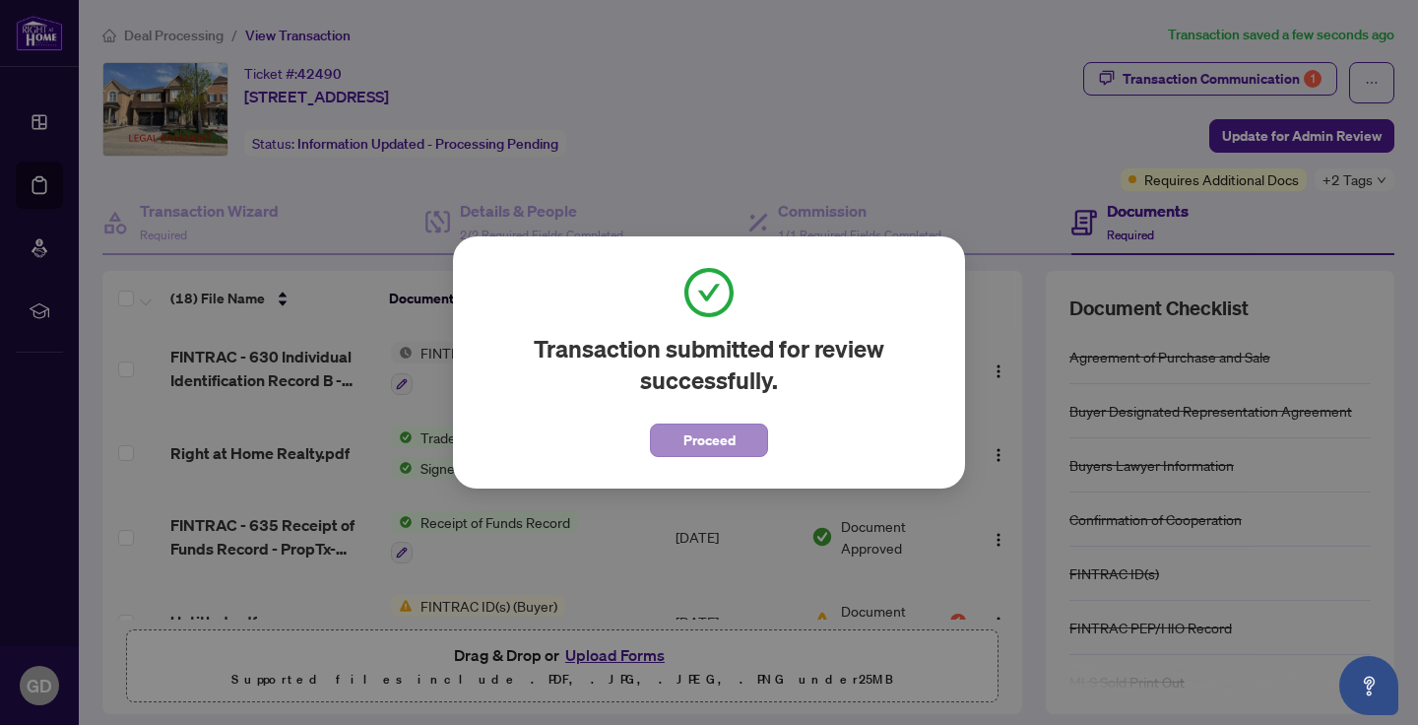
click at [732, 439] on span "Proceed" at bounding box center [709, 440] width 52 height 32
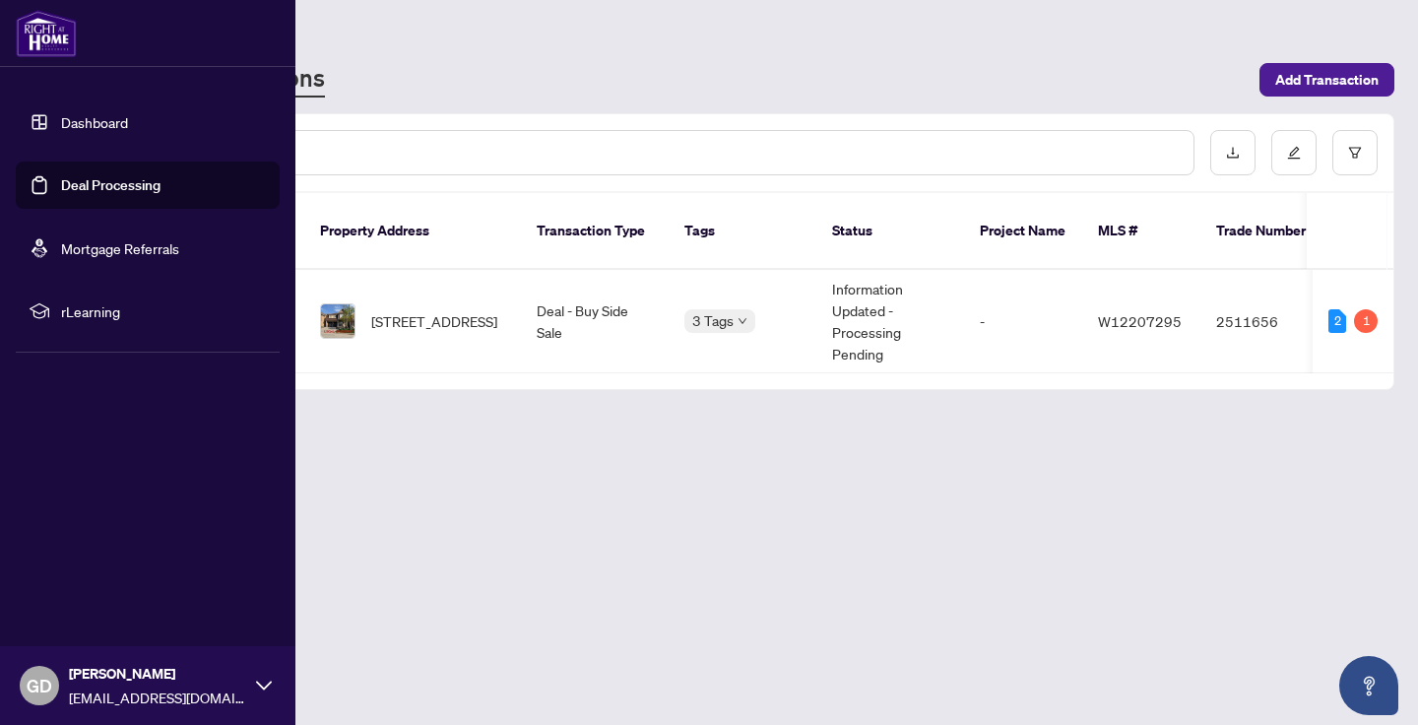
click at [111, 120] on link "Dashboard" at bounding box center [94, 122] width 67 height 18
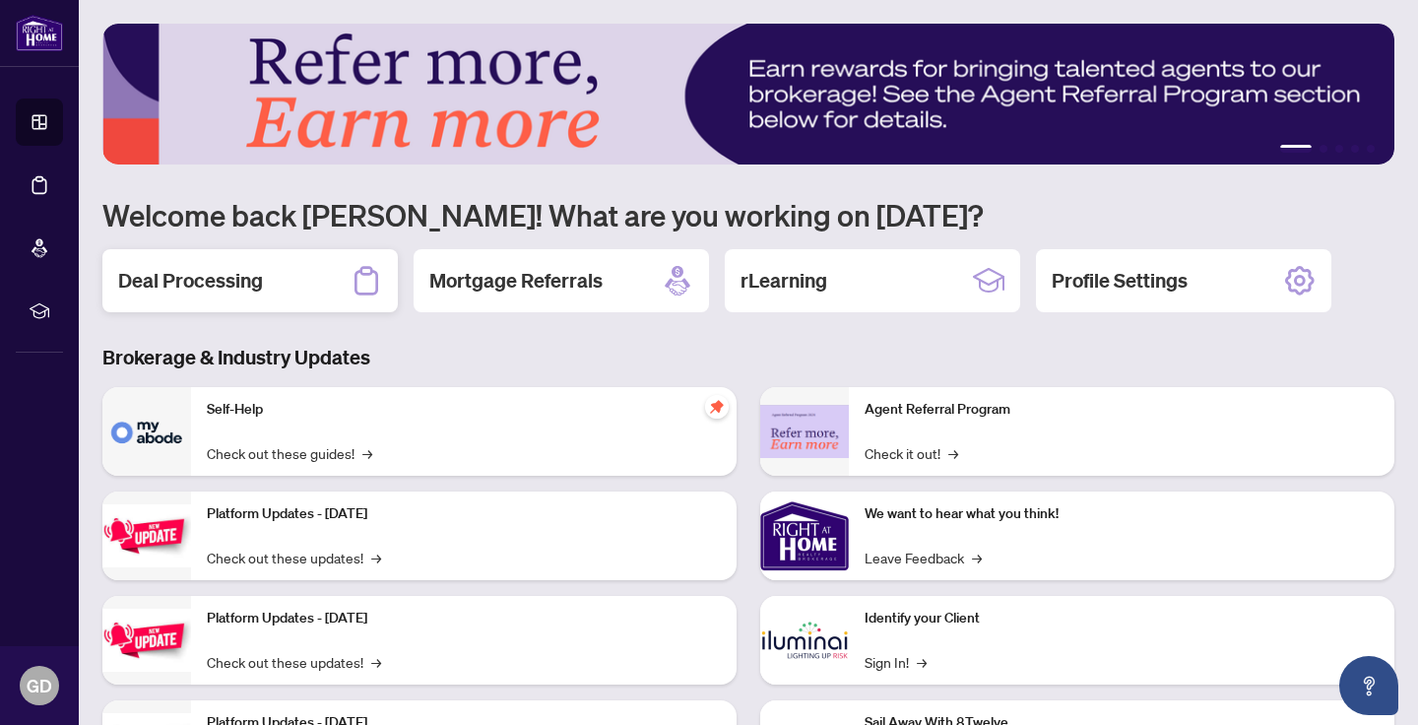
click at [373, 286] on icon at bounding box center [367, 281] width 32 height 32
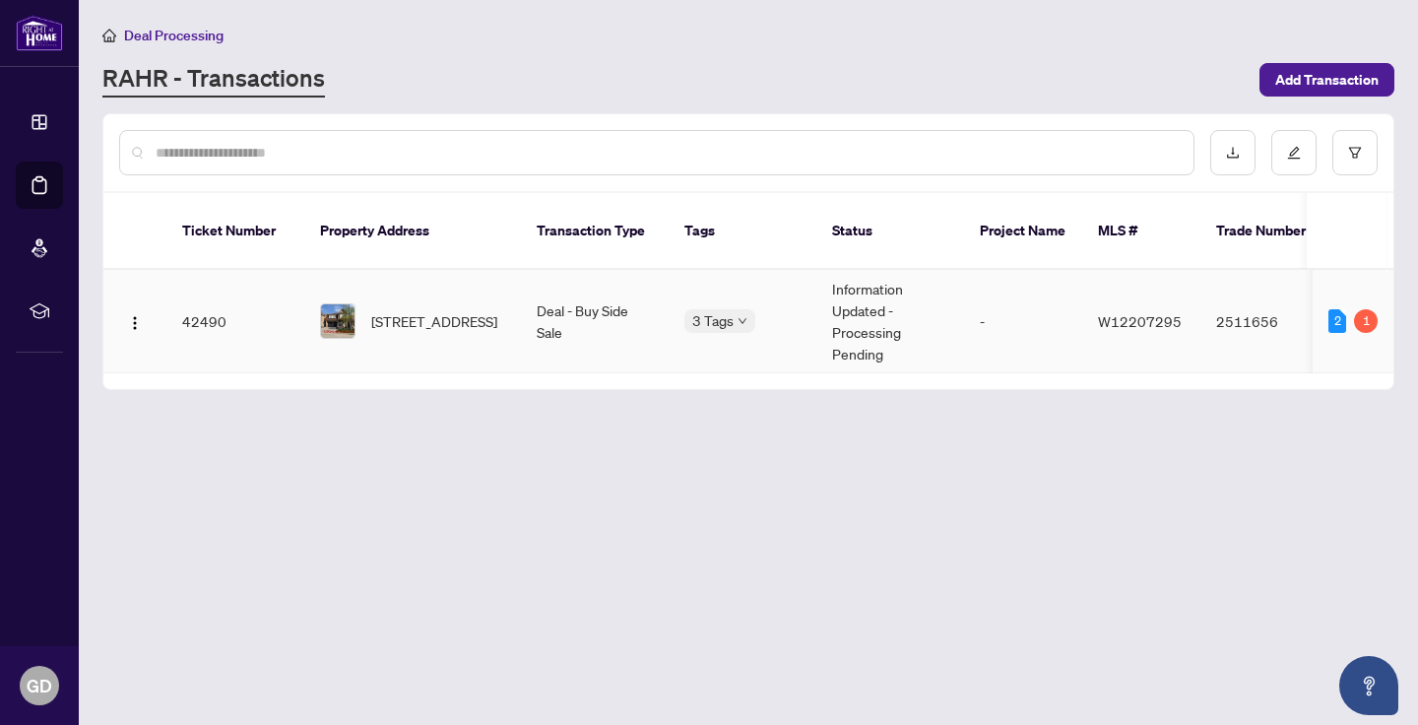
click at [368, 304] on div "[STREET_ADDRESS]" at bounding box center [412, 320] width 185 height 35
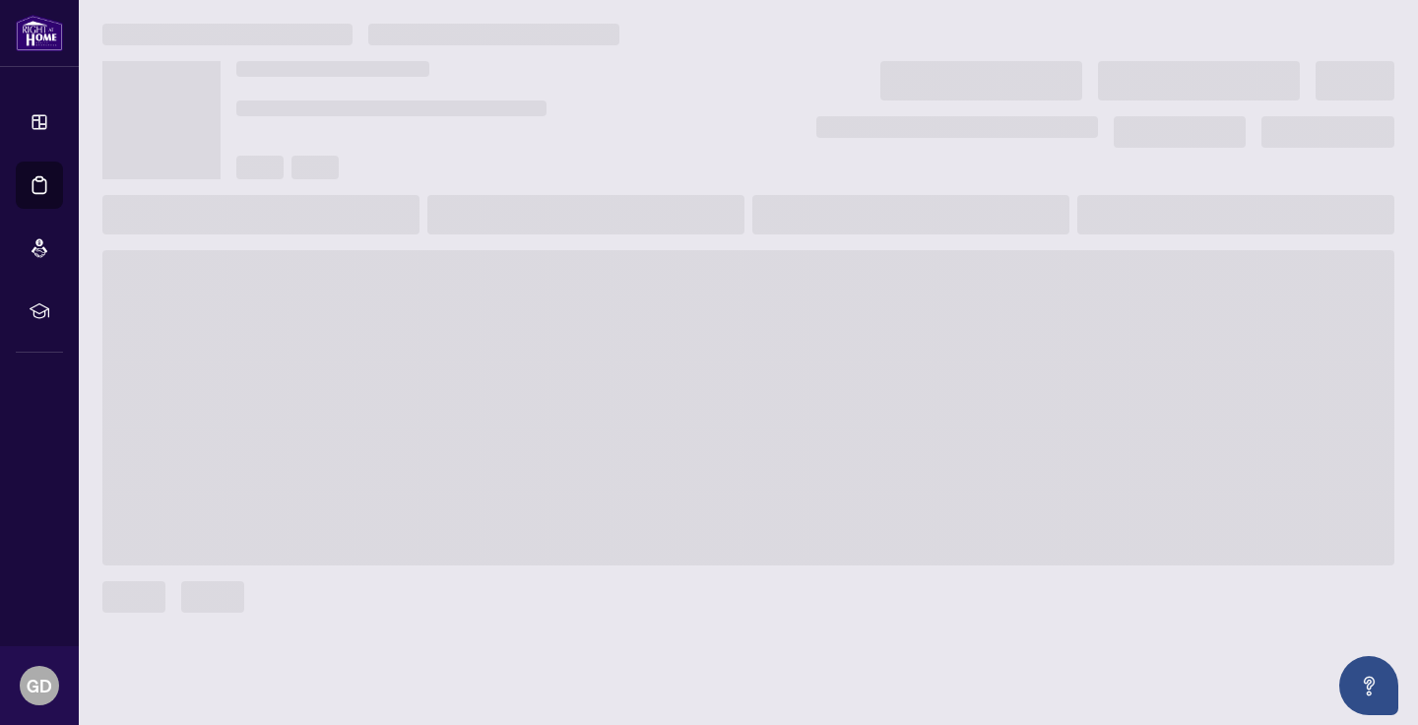
click at [368, 304] on span at bounding box center [748, 407] width 1292 height 315
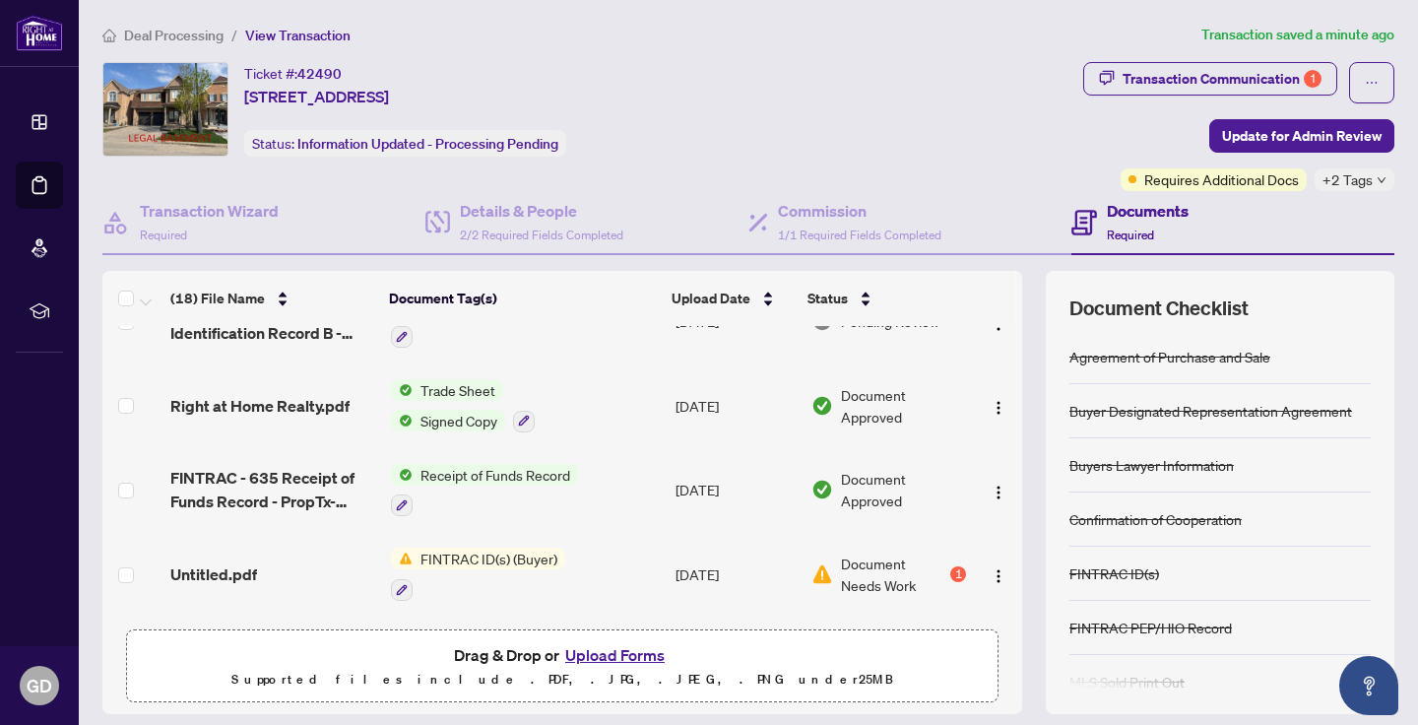
scroll to position [57, 0]
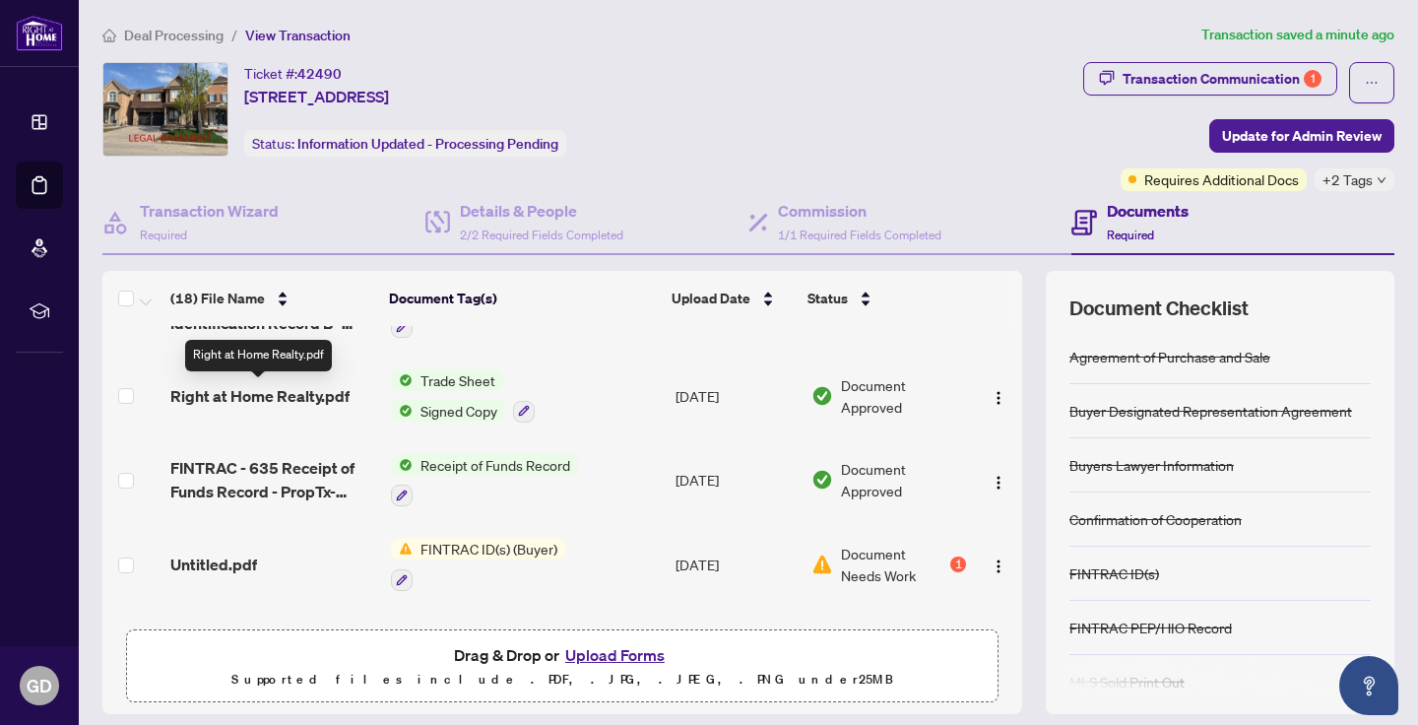
click at [295, 399] on span "Right at Home Realty.pdf" at bounding box center [259, 396] width 179 height 24
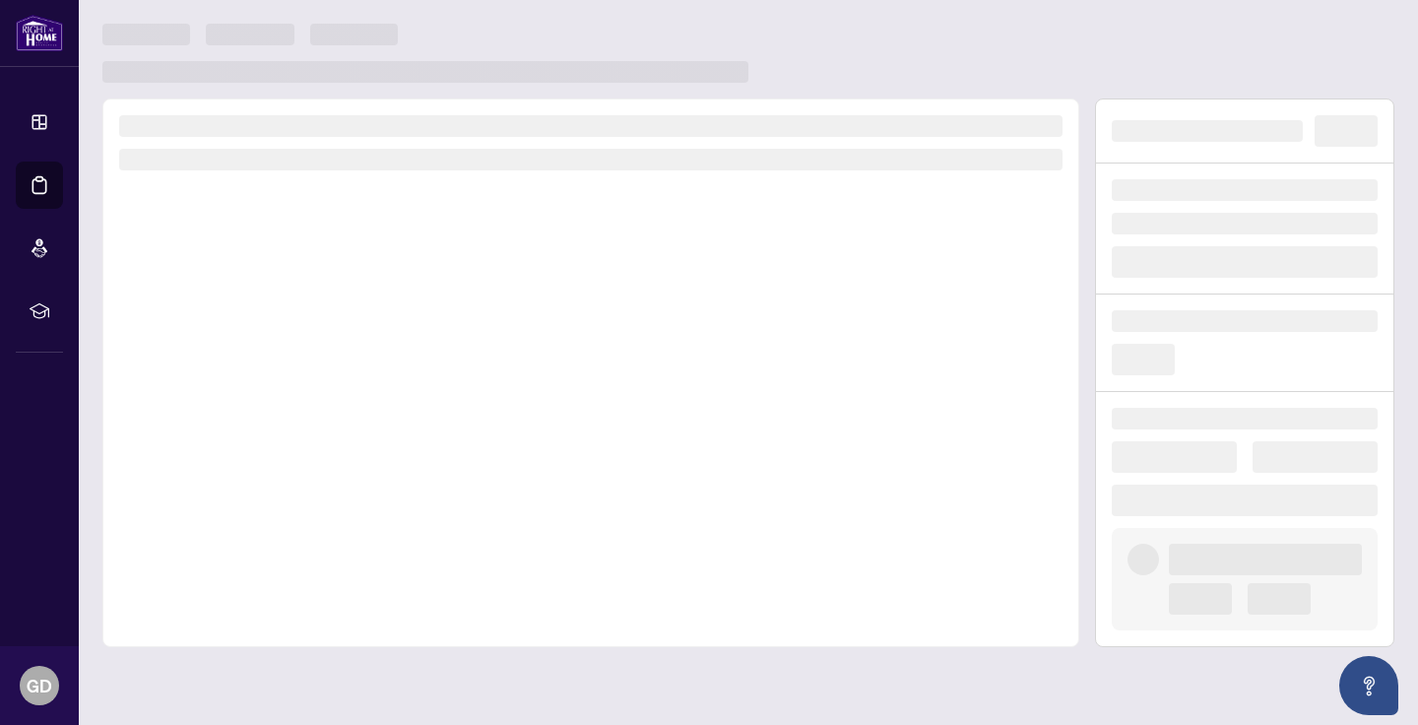
click at [295, 399] on div at bounding box center [590, 372] width 977 height 548
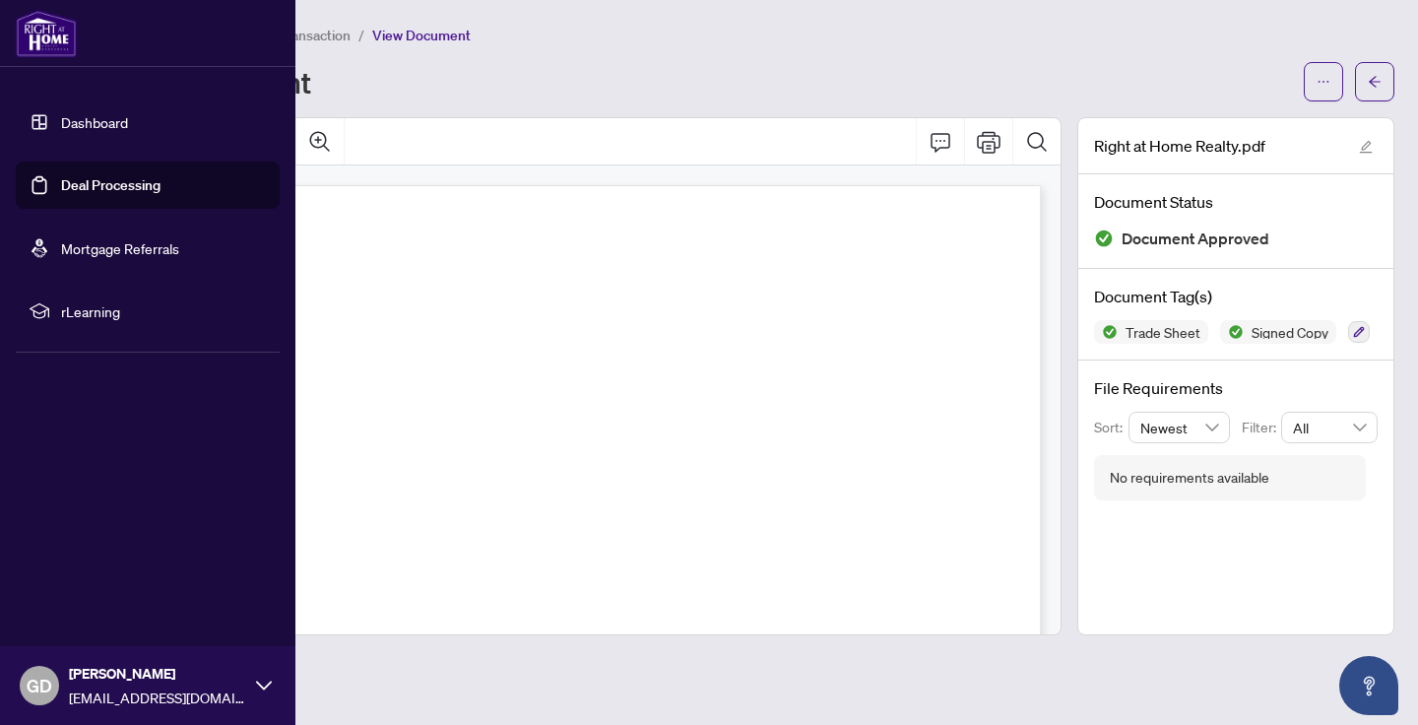
click at [50, 683] on span "GD" at bounding box center [40, 685] width 26 height 28
click at [93, 574] on span "Logout" at bounding box center [79, 568] width 44 height 32
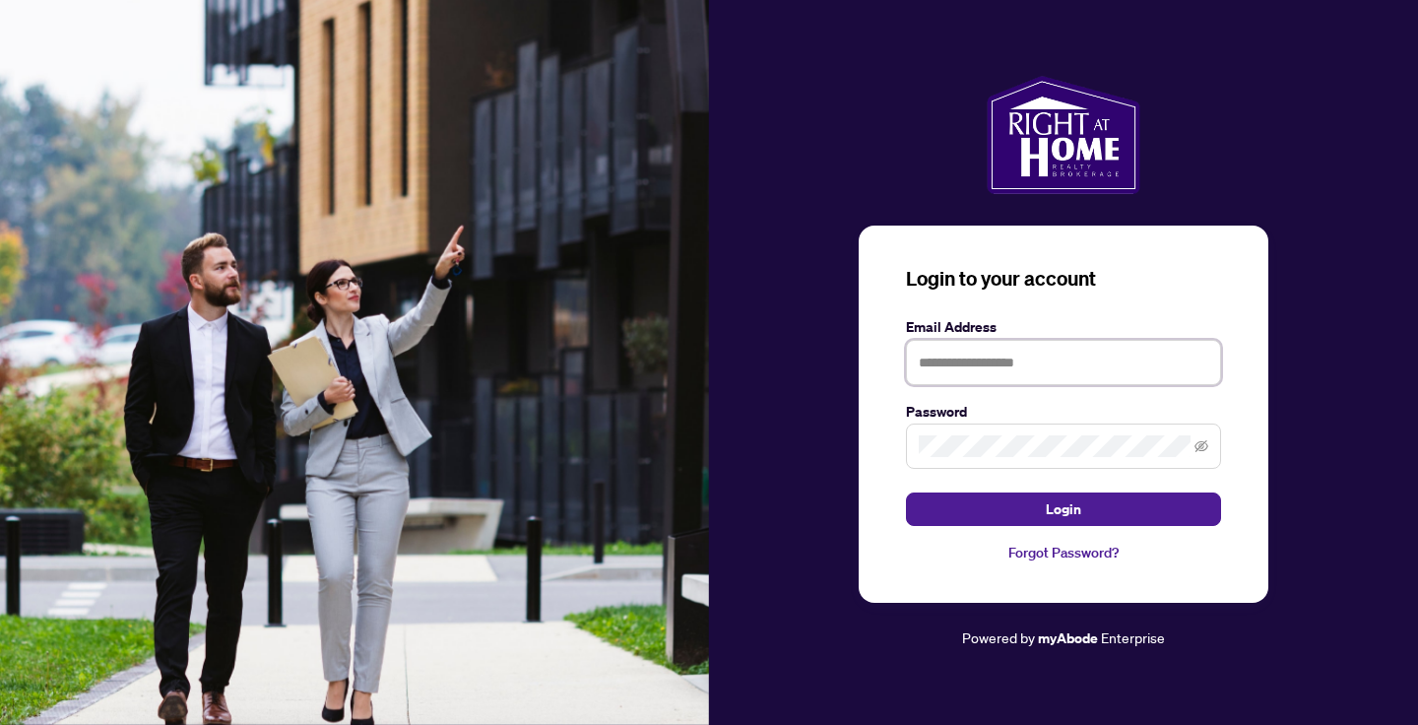
type input "**********"
click at [1063, 509] on button "Login" at bounding box center [1063, 508] width 315 height 33
